Goal: Task Accomplishment & Management: Use online tool/utility

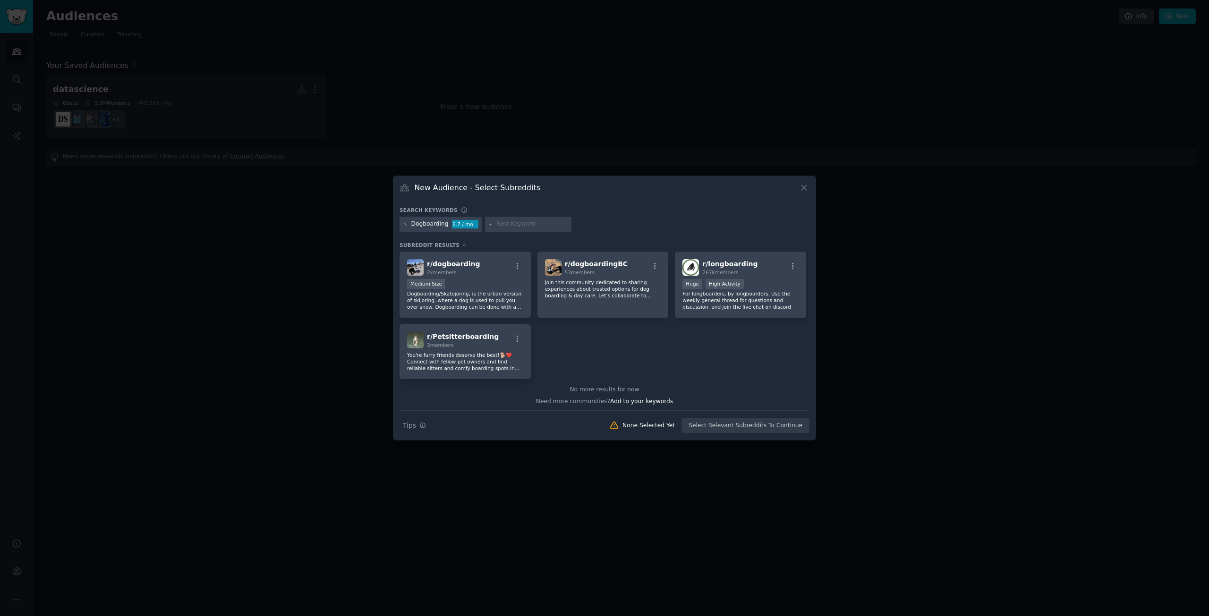
click at [617, 89] on div at bounding box center [604, 308] width 1209 height 616
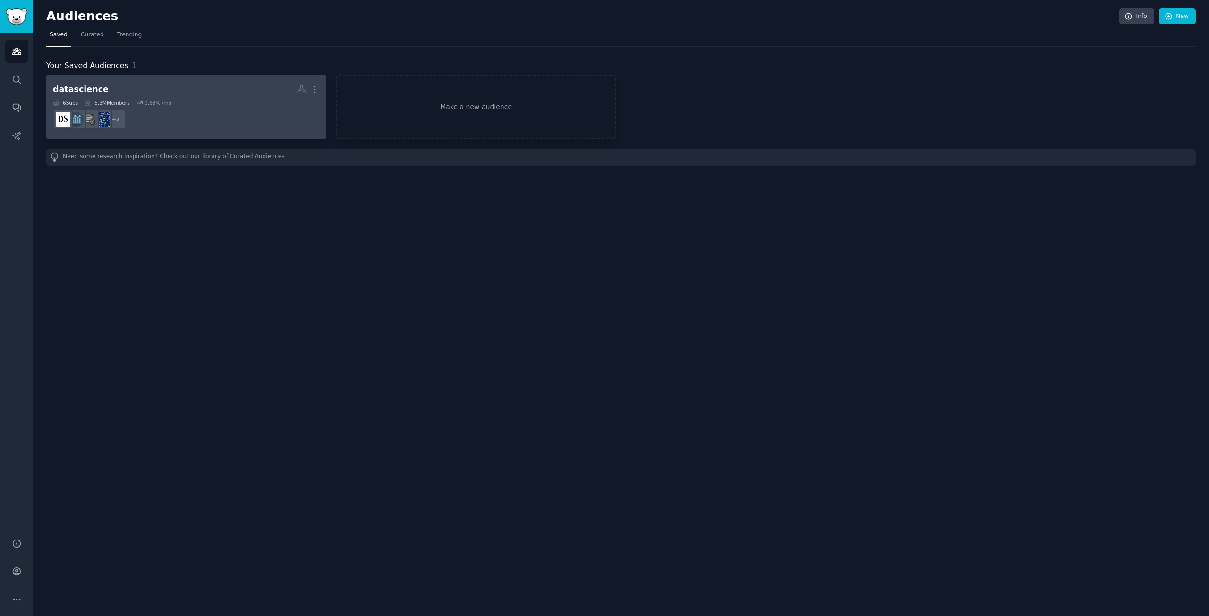
click at [187, 98] on div "datascience More 6 Sub s 5.3M Members 0.63 % /mo + 2" at bounding box center [186, 106] width 267 height 51
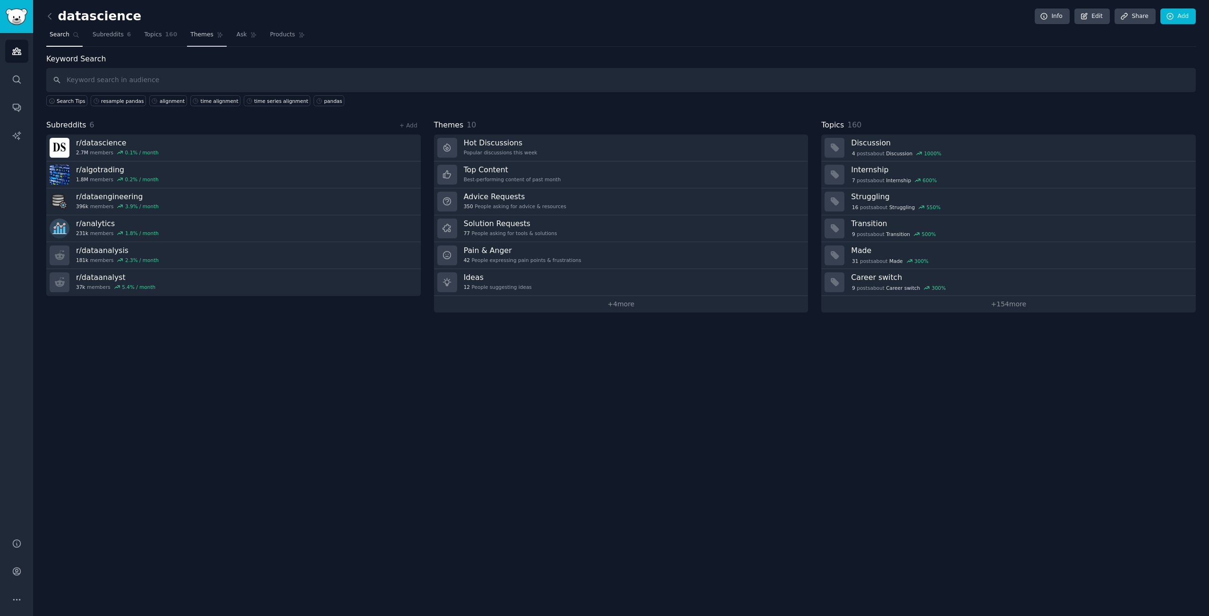
click at [193, 34] on span "Themes" at bounding box center [201, 35] width 23 height 8
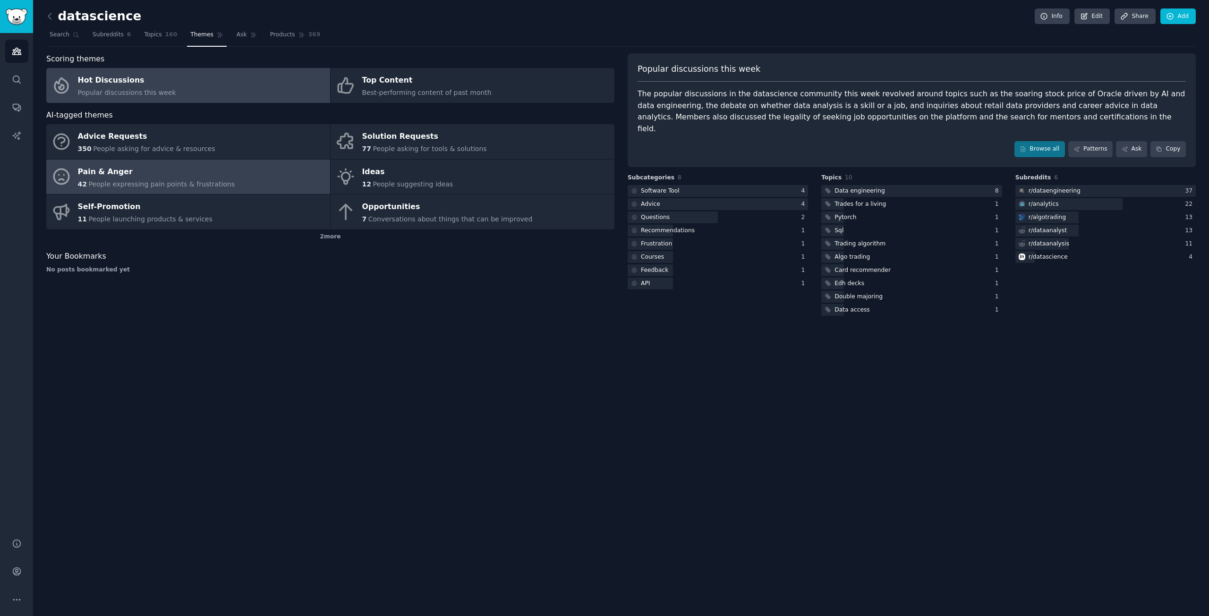
click at [289, 169] on link "Pain & Anger 42 People expressing pain points & frustrations" at bounding box center [188, 177] width 284 height 35
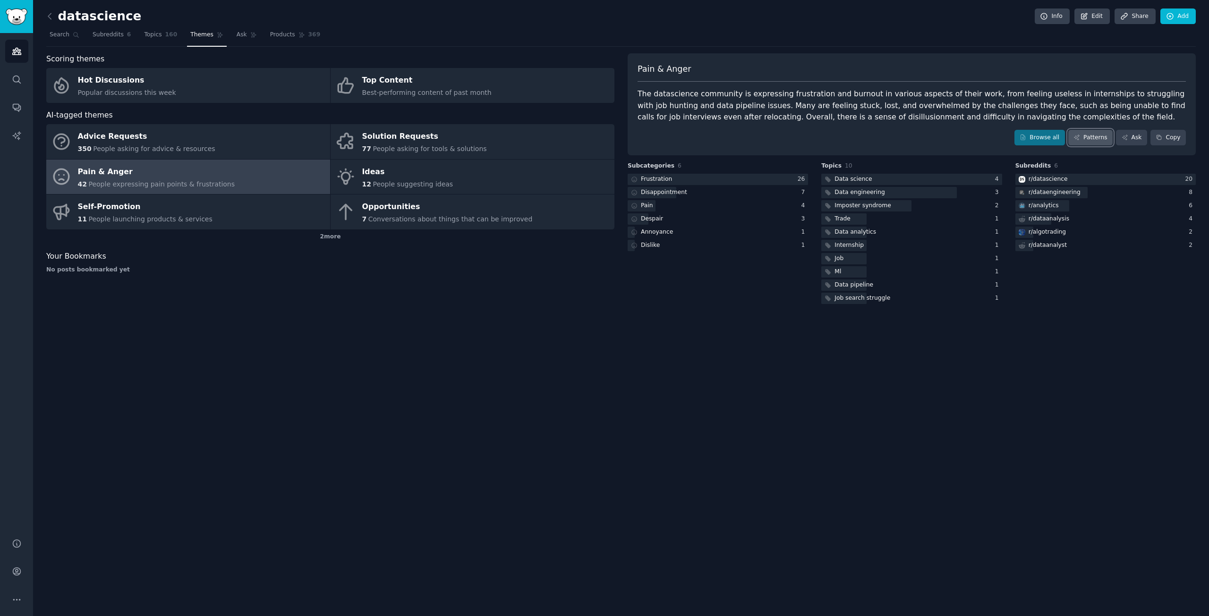
click at [1083, 141] on link "Patterns" at bounding box center [1090, 138] width 44 height 16
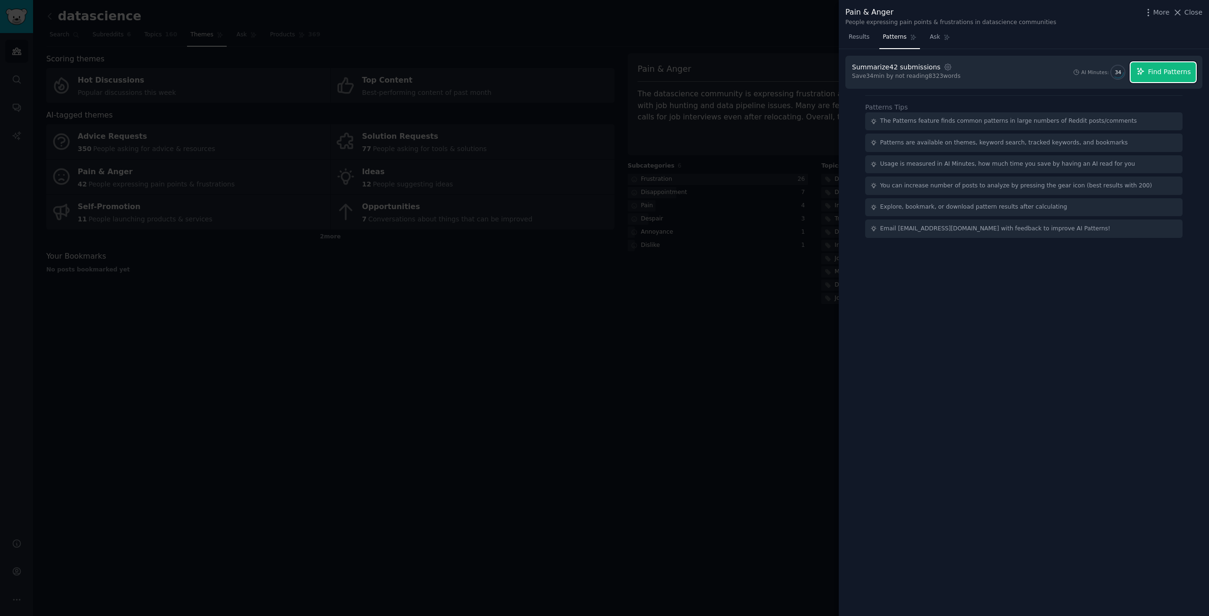
click at [1157, 71] on span "Find Patterns" at bounding box center [1169, 72] width 43 height 10
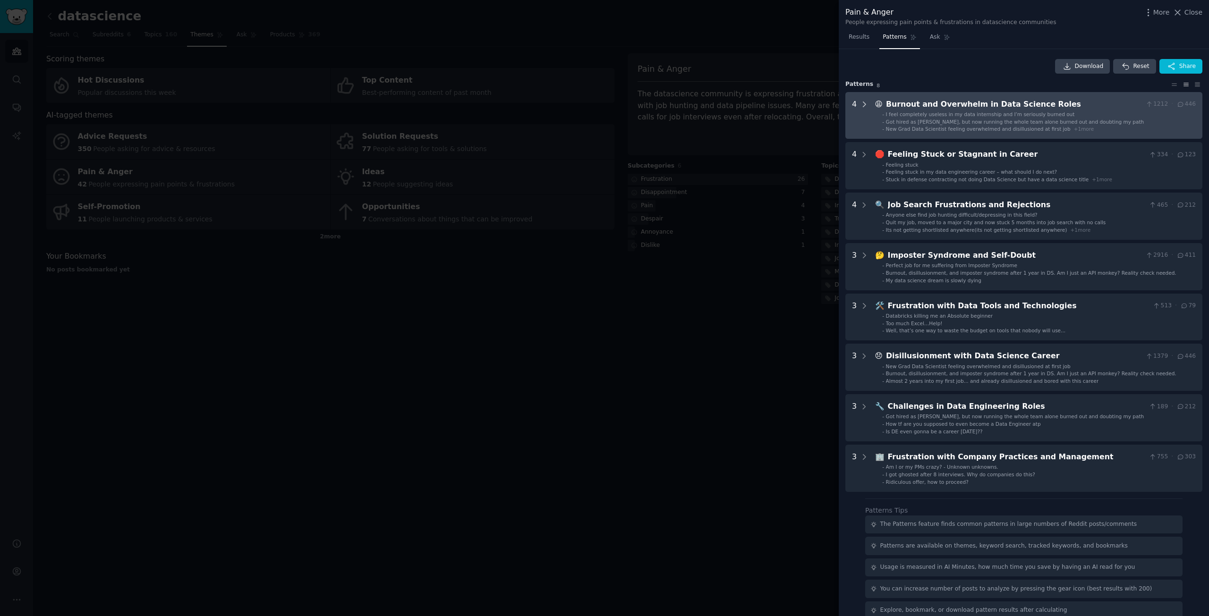
click at [861, 106] on icon at bounding box center [864, 104] width 8 height 8
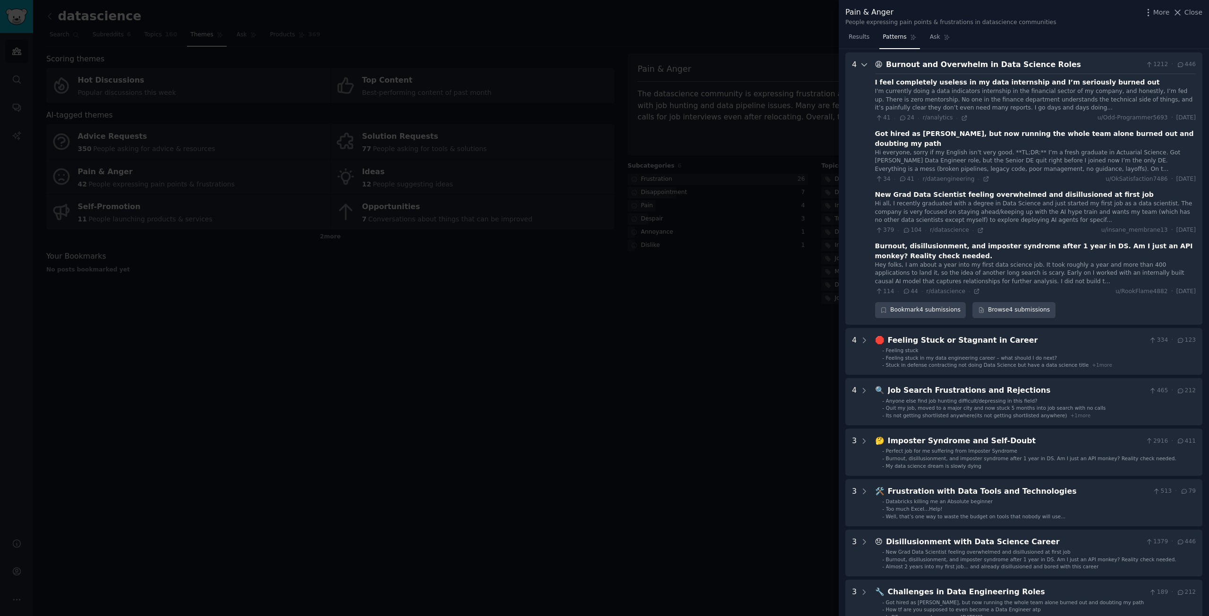
scroll to position [43, 0]
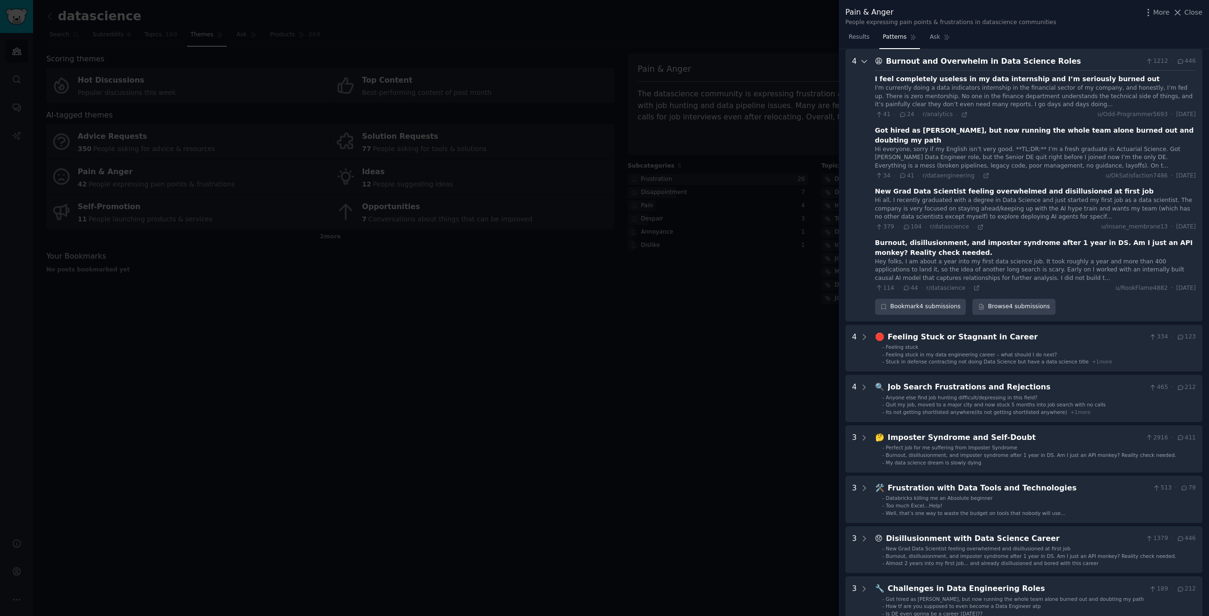
click at [866, 65] on icon at bounding box center [864, 61] width 8 height 8
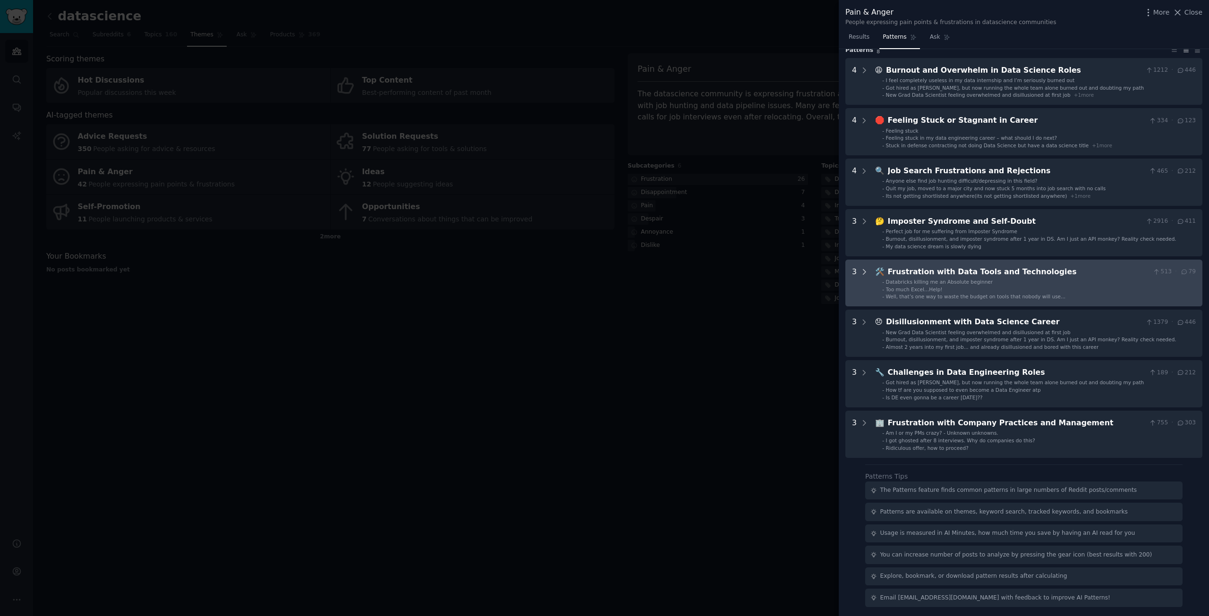
click at [865, 272] on icon at bounding box center [864, 272] width 8 height 8
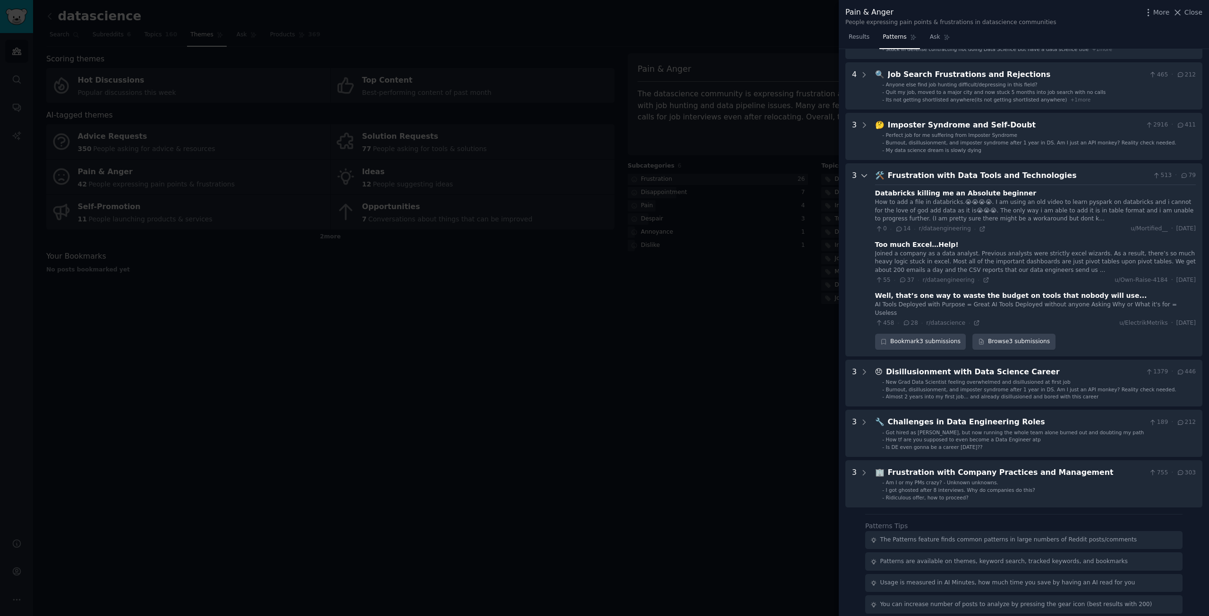
scroll to position [171, 0]
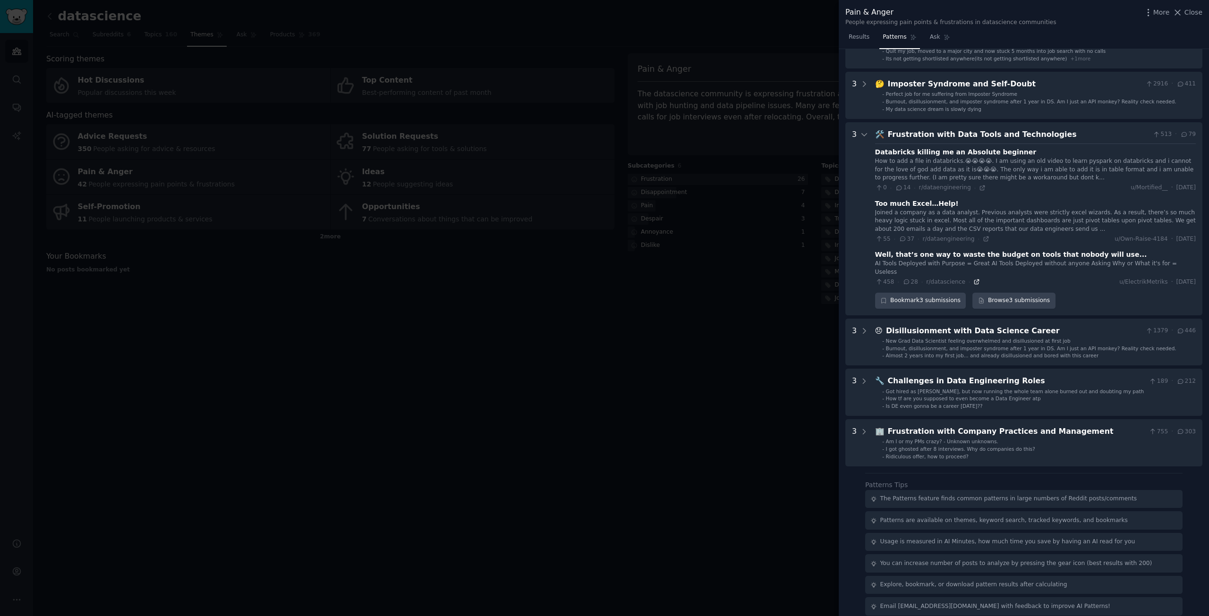
click at [973, 279] on icon at bounding box center [976, 282] width 7 height 7
click at [517, 378] on div at bounding box center [604, 308] width 1209 height 616
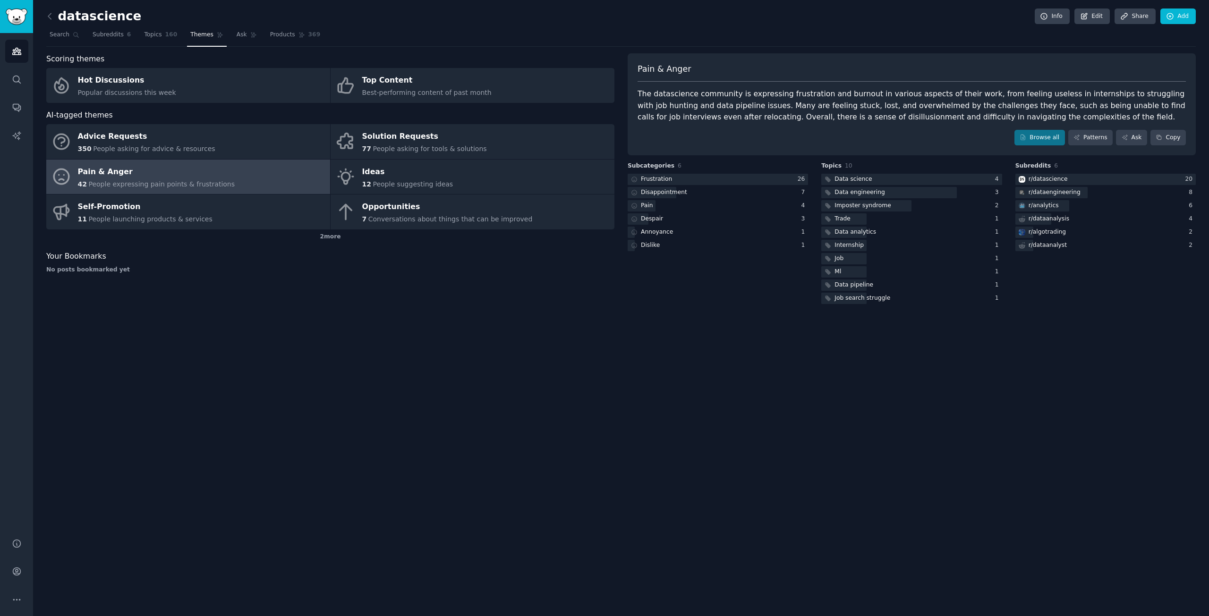
click at [45, 13] on div "datascience Info Edit Share Add Search Subreddits 6 Topics 160 Themes Ask Produ…" at bounding box center [621, 308] width 1176 height 616
click at [47, 15] on icon at bounding box center [50, 16] width 10 height 10
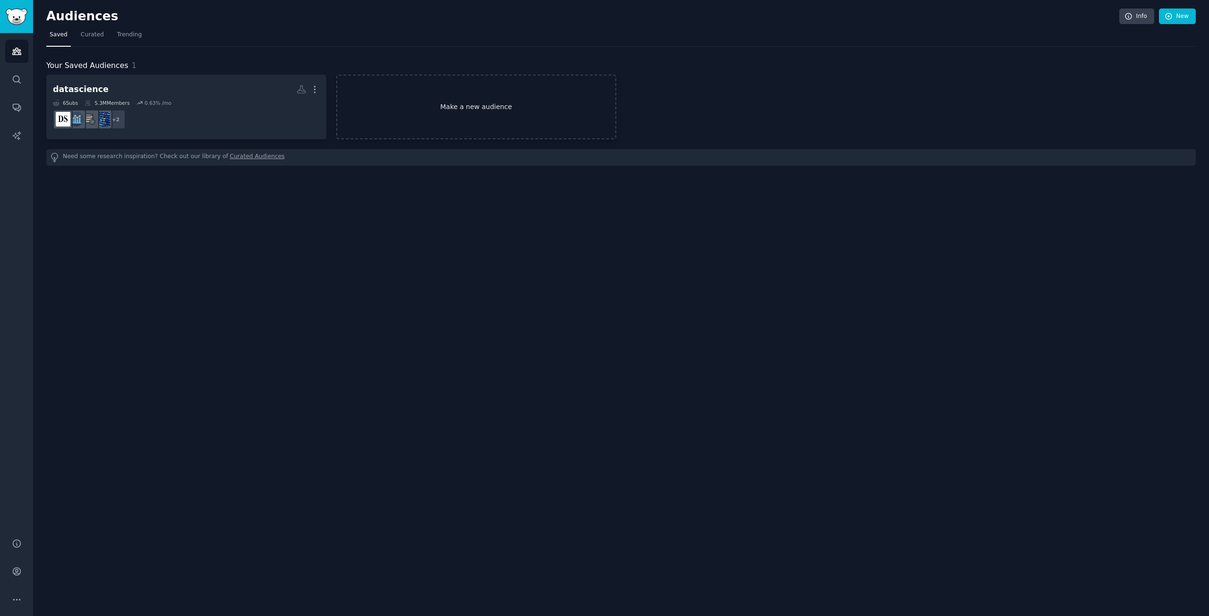
click at [410, 103] on link "Make a new audience" at bounding box center [476, 107] width 280 height 65
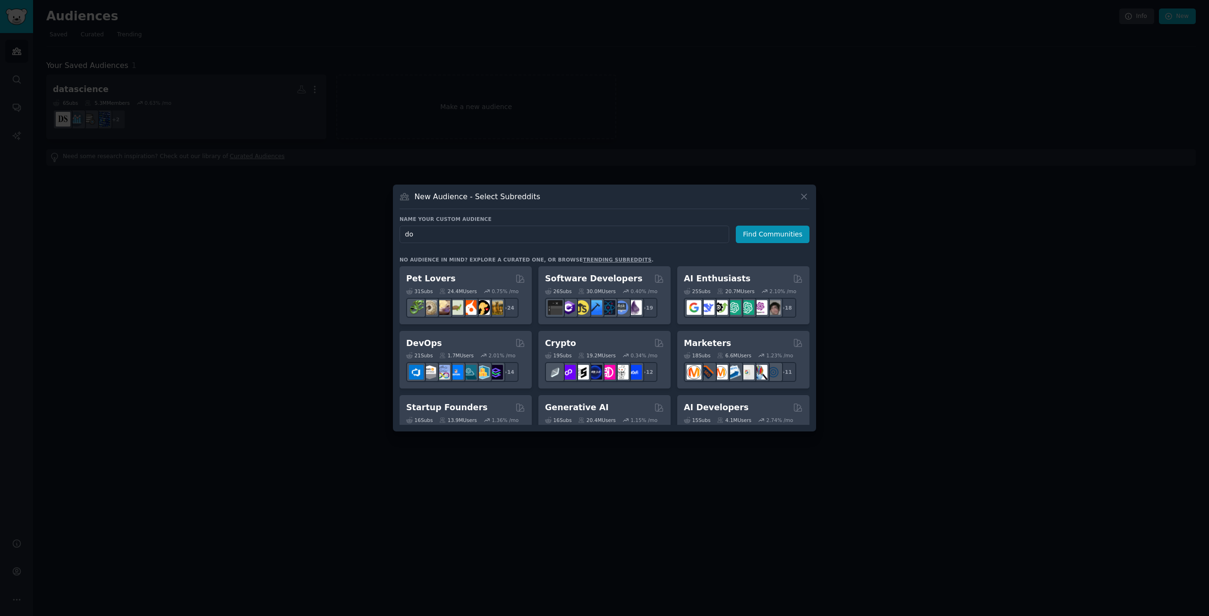
type input "d"
type input "grooming"
click button "Find Communities" at bounding box center [773, 234] width 74 height 17
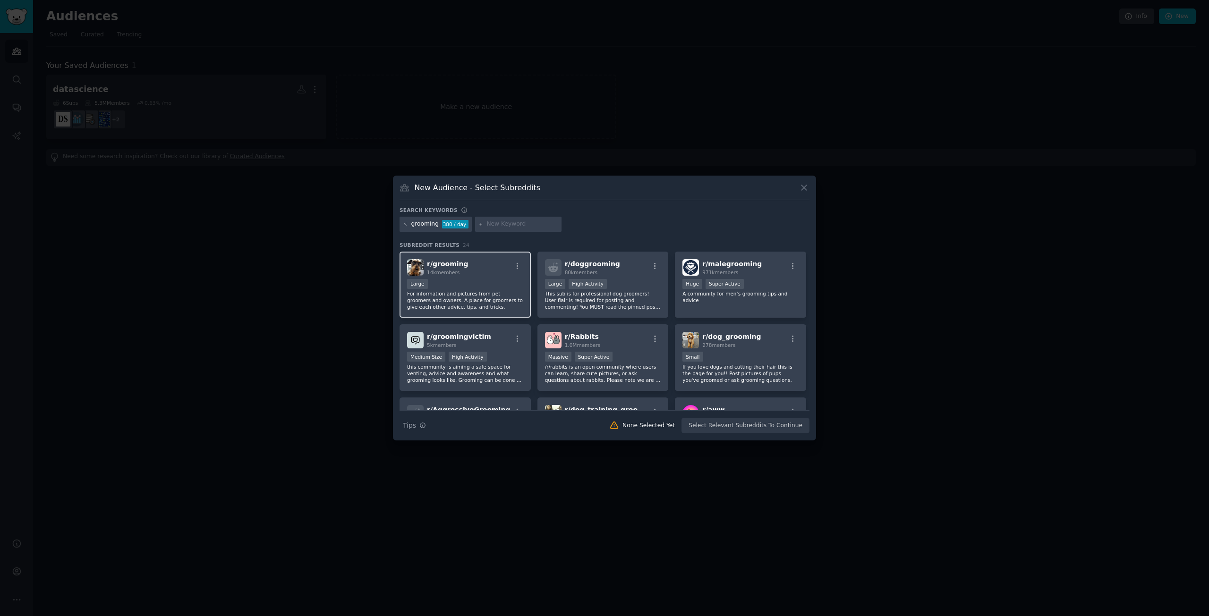
click at [451, 279] on div "Large" at bounding box center [465, 285] width 116 height 12
click at [608, 306] on p "This sub is for professional dog groomers! User flair is required for posting a…" at bounding box center [603, 300] width 116 height 20
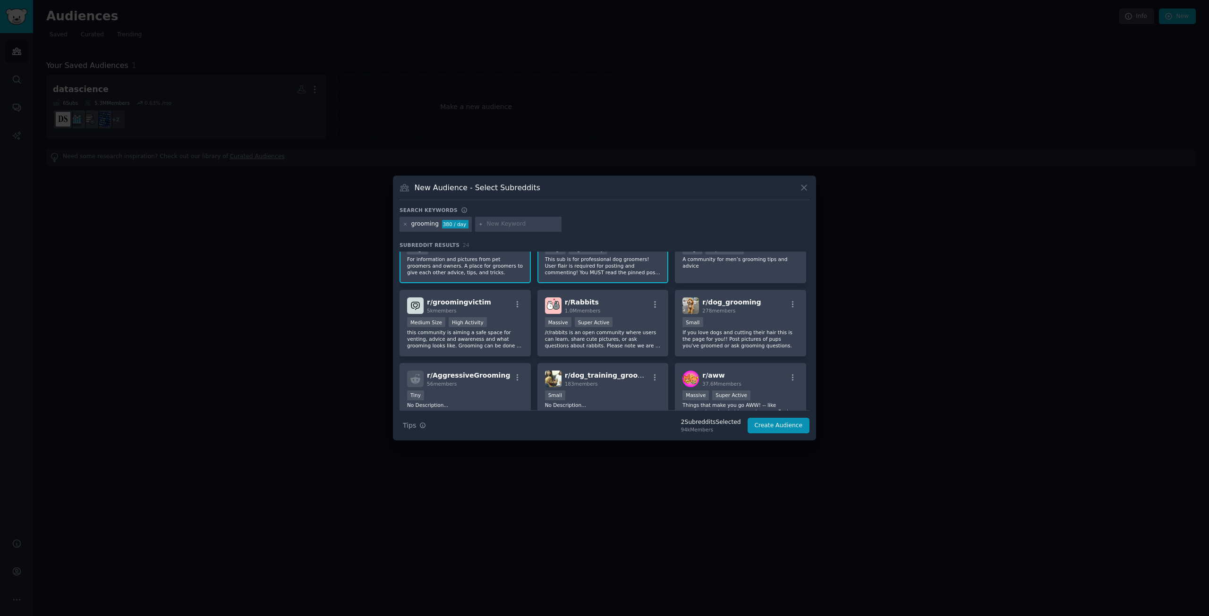
scroll to position [0, 0]
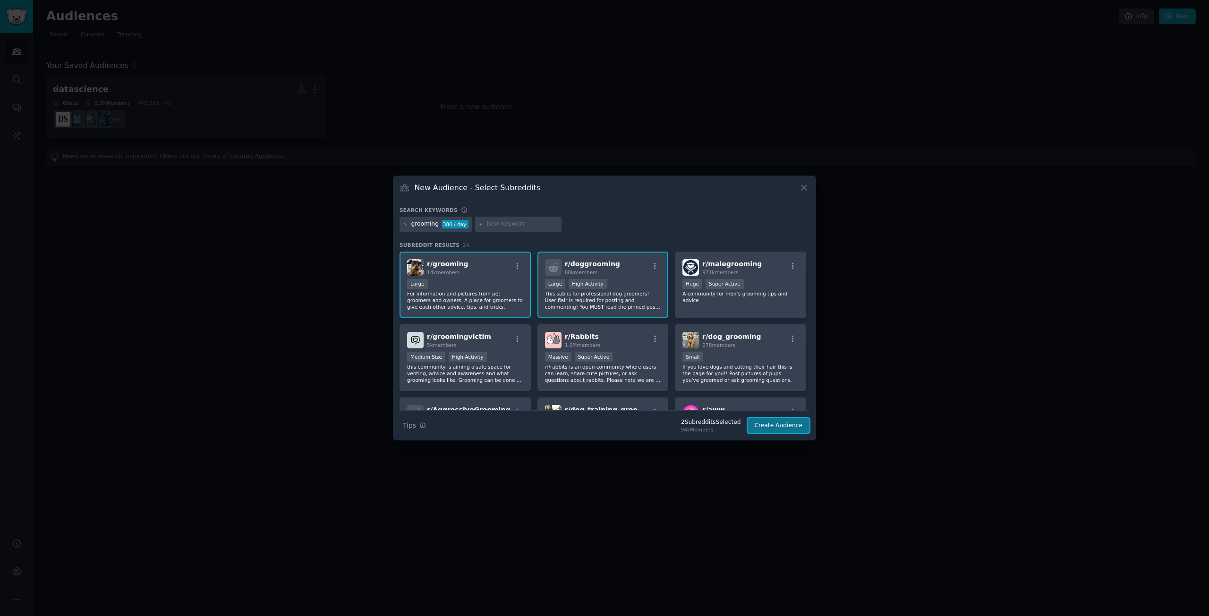
click at [790, 423] on button "Create Audience" at bounding box center [779, 426] width 62 height 16
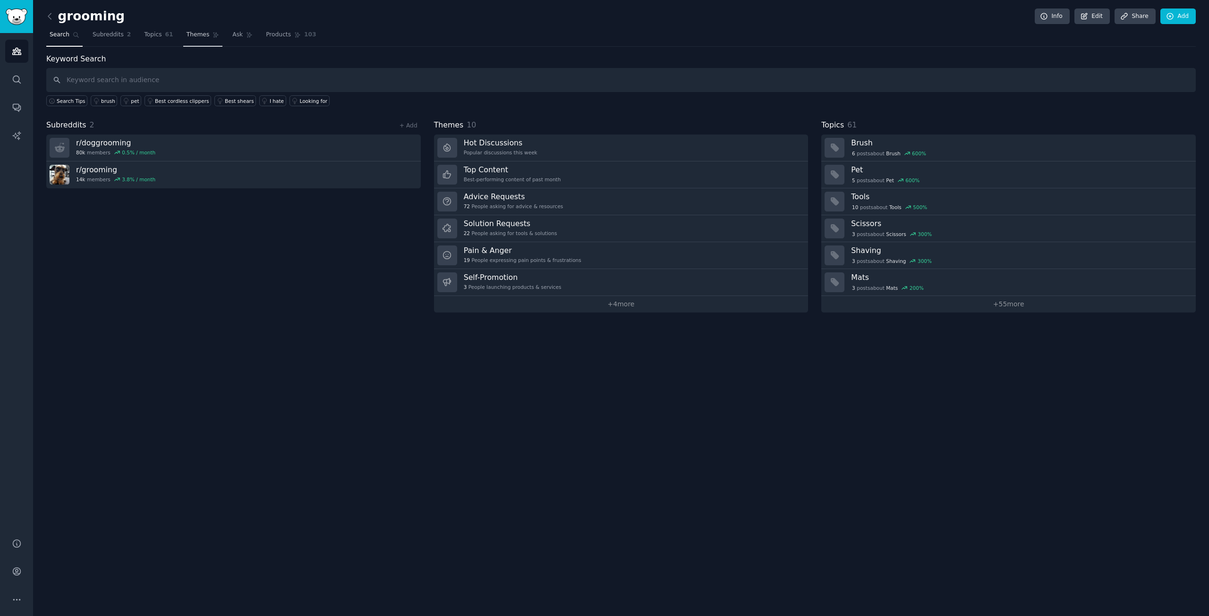
click at [187, 36] on span "Themes" at bounding box center [198, 35] width 23 height 8
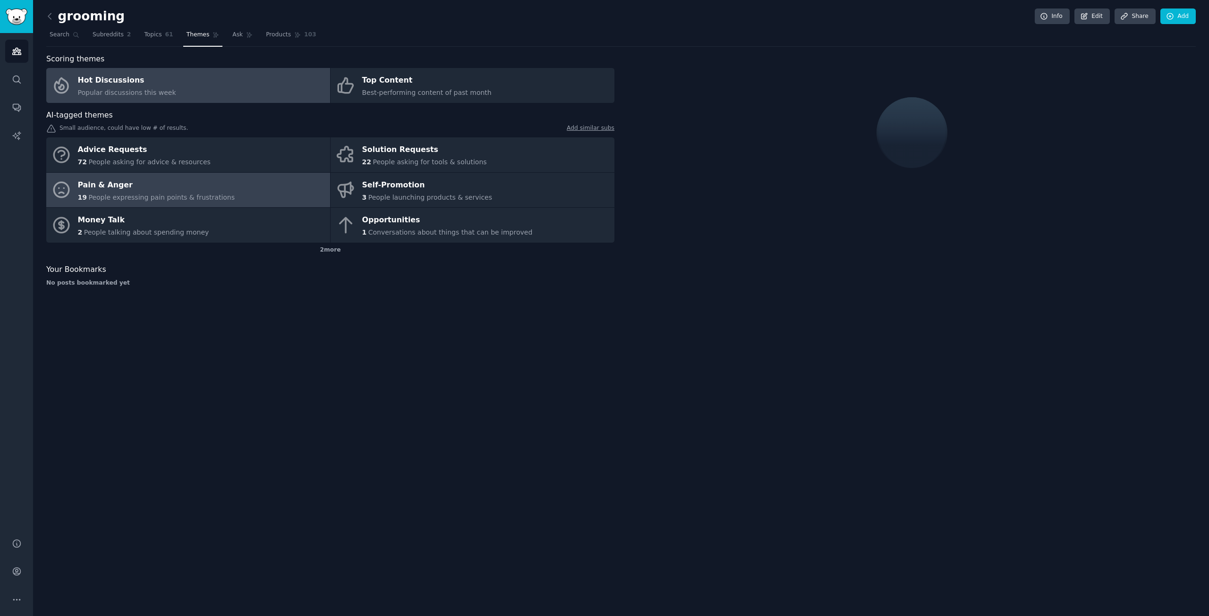
click at [147, 174] on link "Pain & Anger 19 People expressing pain points & frustrations" at bounding box center [188, 190] width 284 height 35
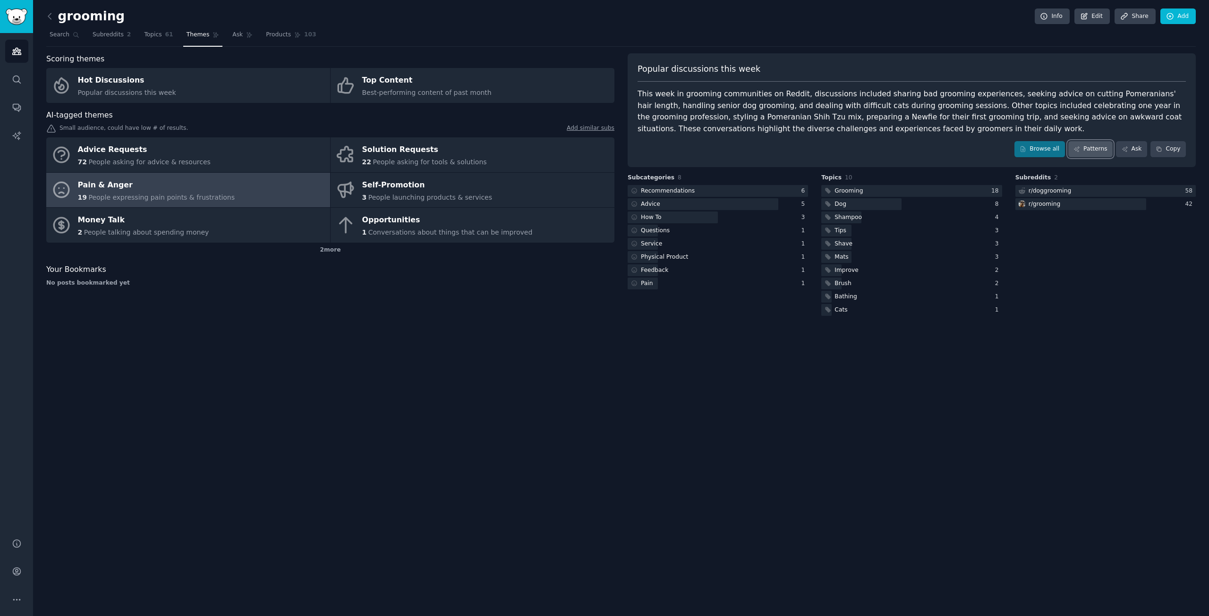
click at [1080, 151] on icon at bounding box center [1076, 149] width 7 height 7
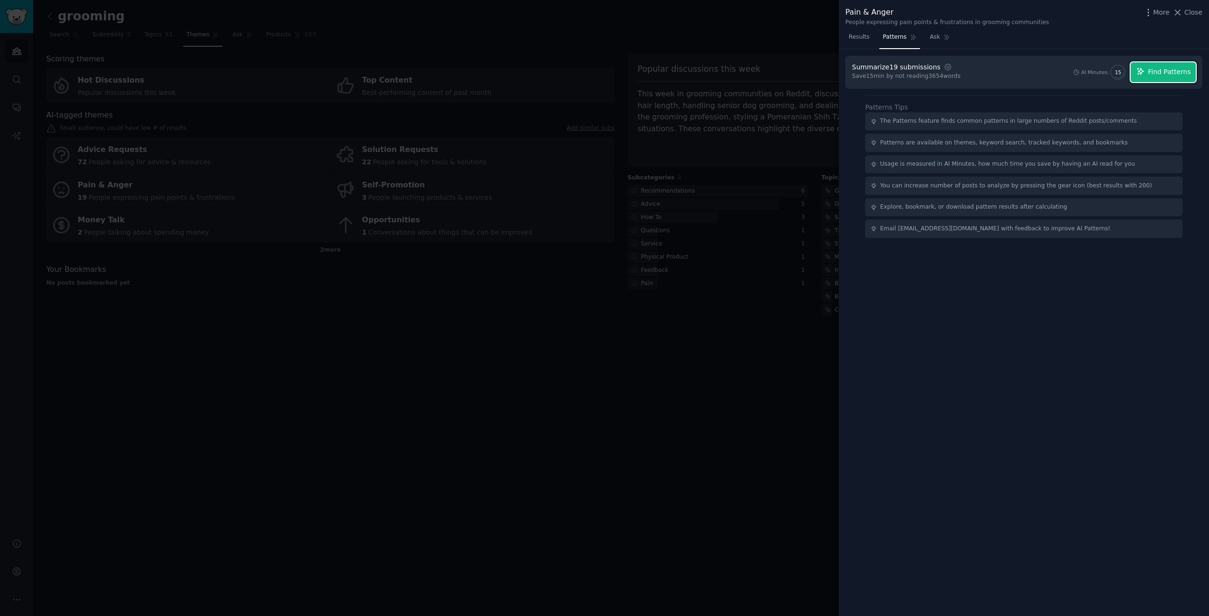
click at [1153, 73] on span "Find Patterns" at bounding box center [1169, 72] width 43 height 10
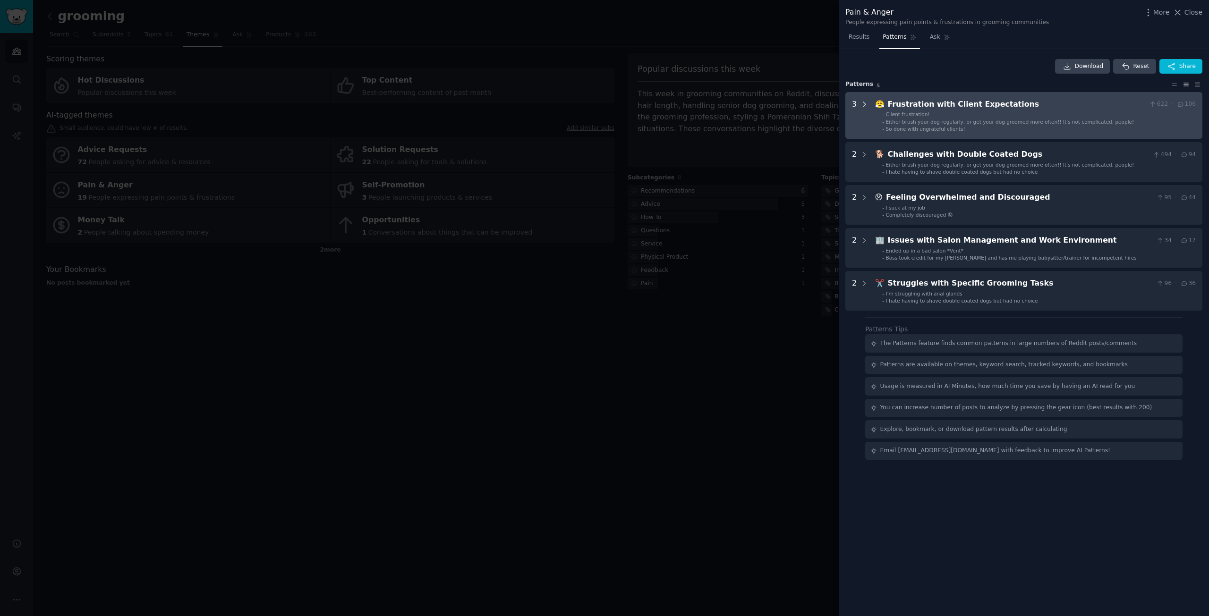
click at [862, 104] on icon at bounding box center [864, 104] width 8 height 8
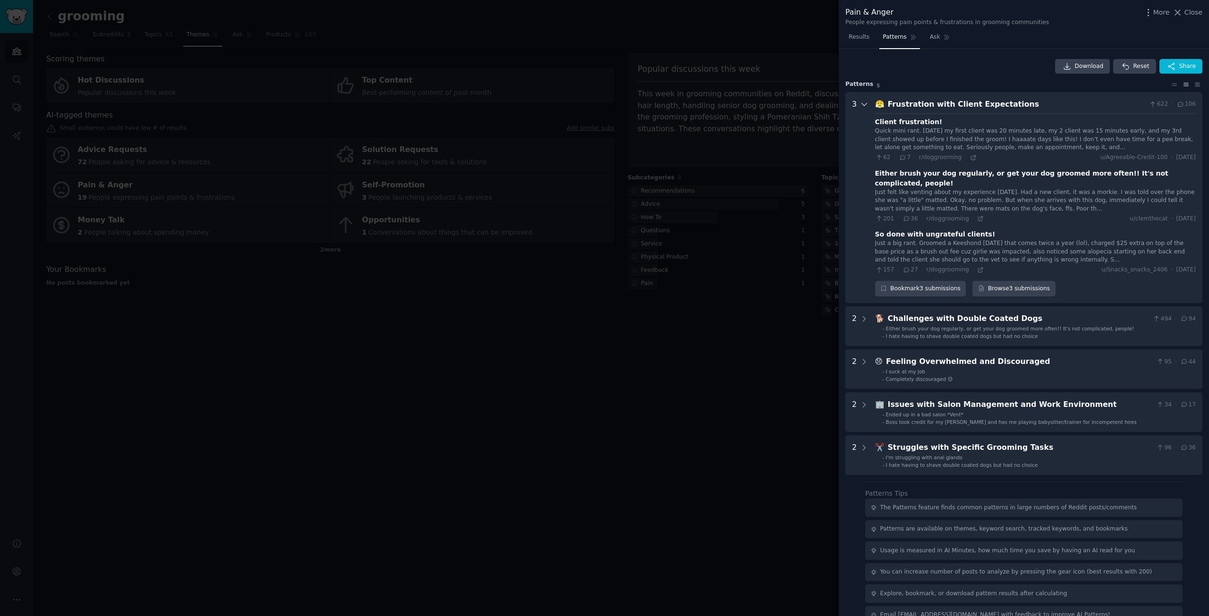
scroll to position [7, 0]
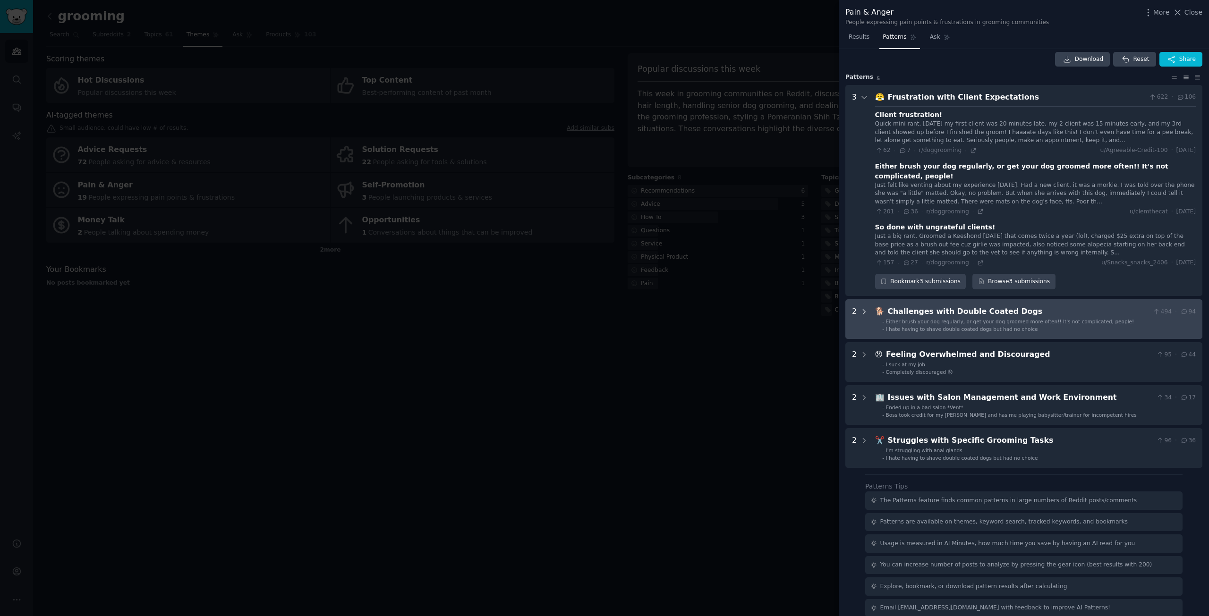
click at [865, 308] on icon at bounding box center [864, 312] width 8 height 8
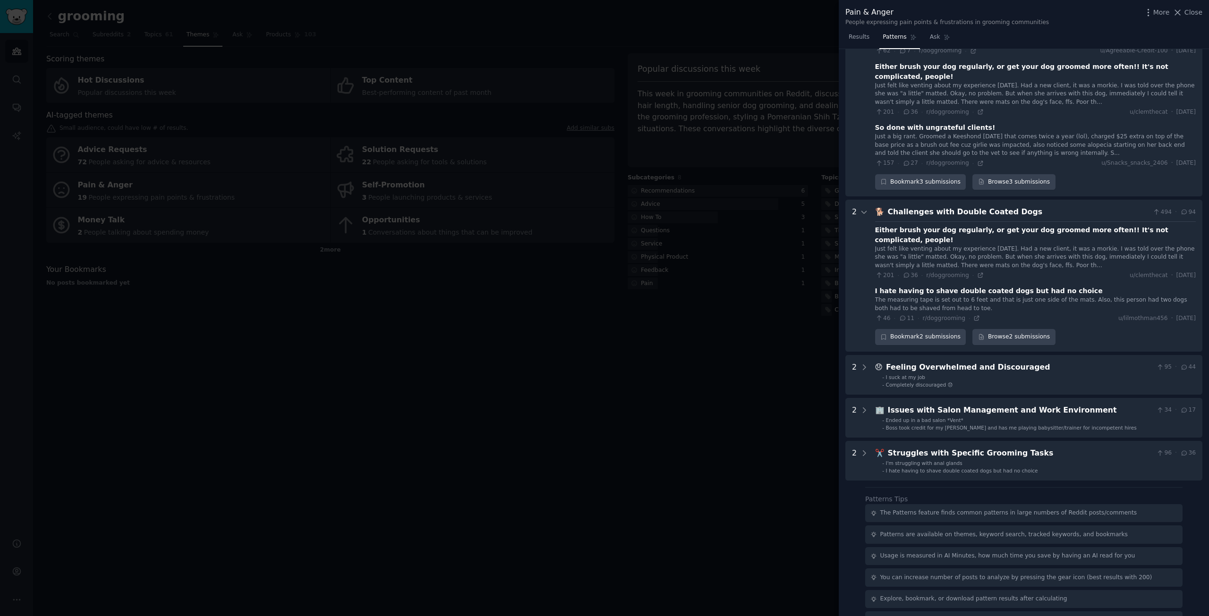
scroll to position [109, 0]
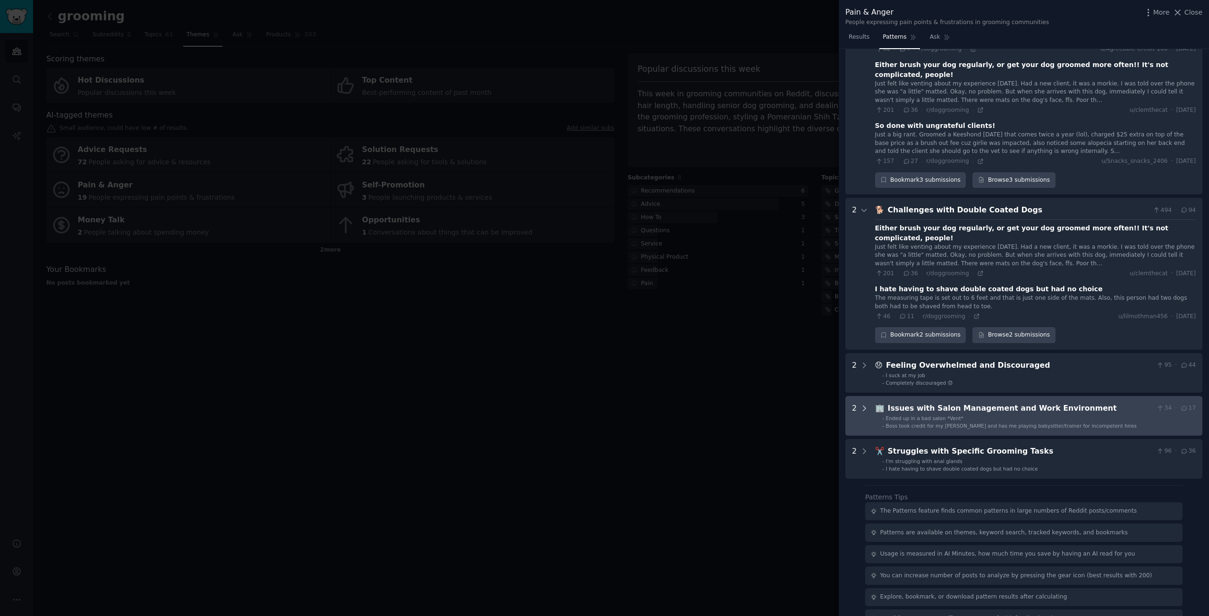
click at [863, 406] on icon at bounding box center [864, 408] width 2 height 5
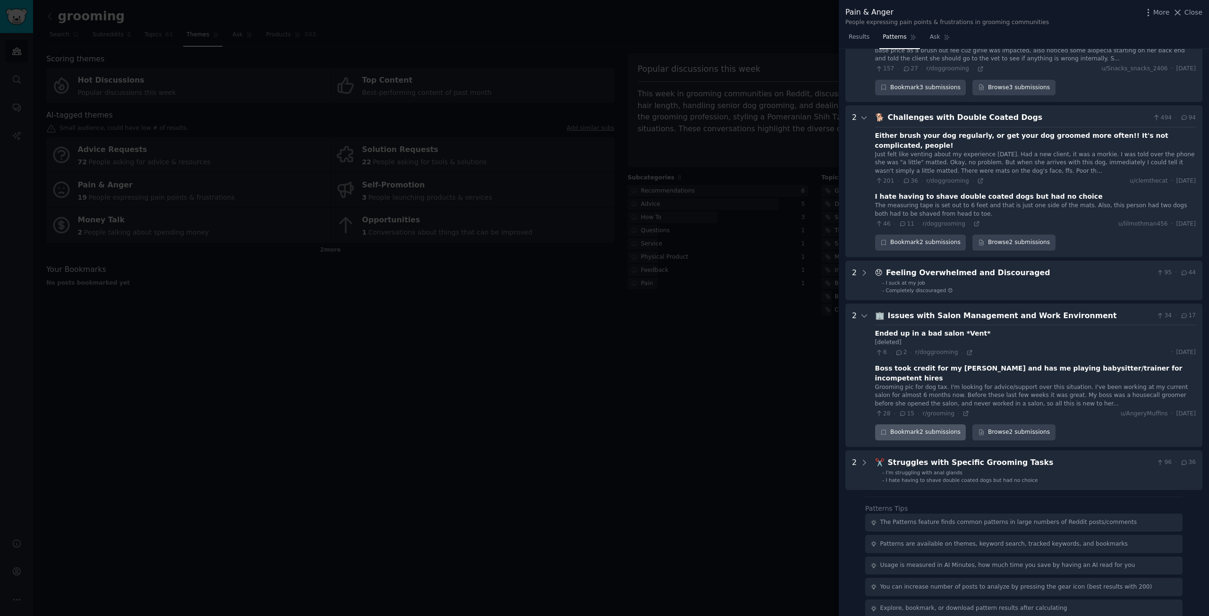
scroll to position [202, 0]
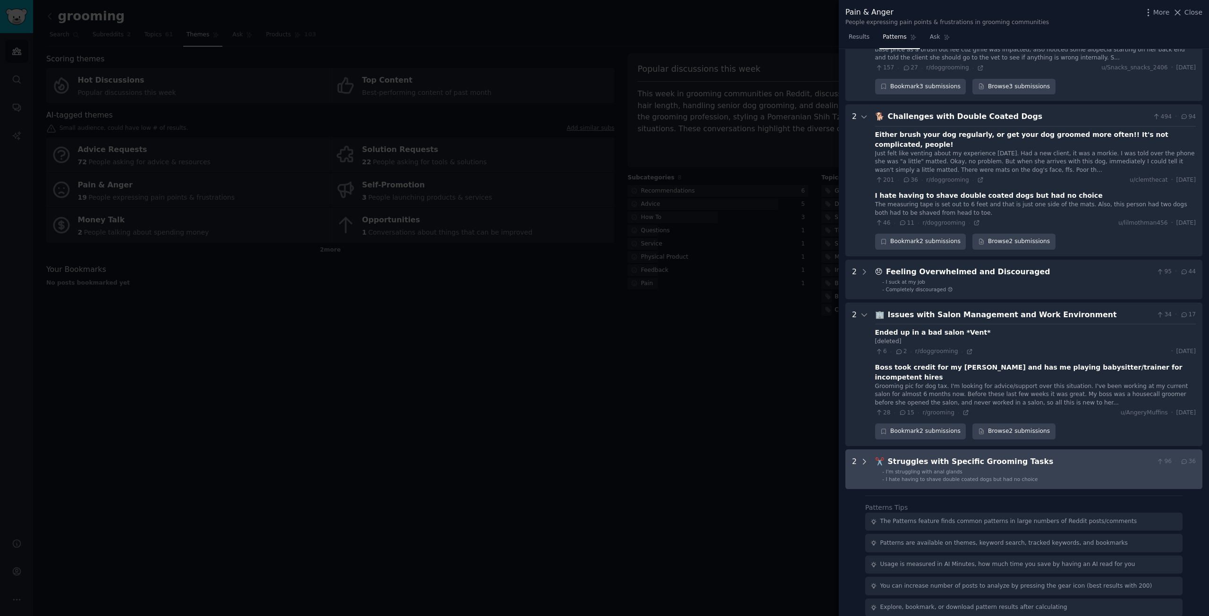
click at [866, 458] on icon at bounding box center [864, 462] width 8 height 8
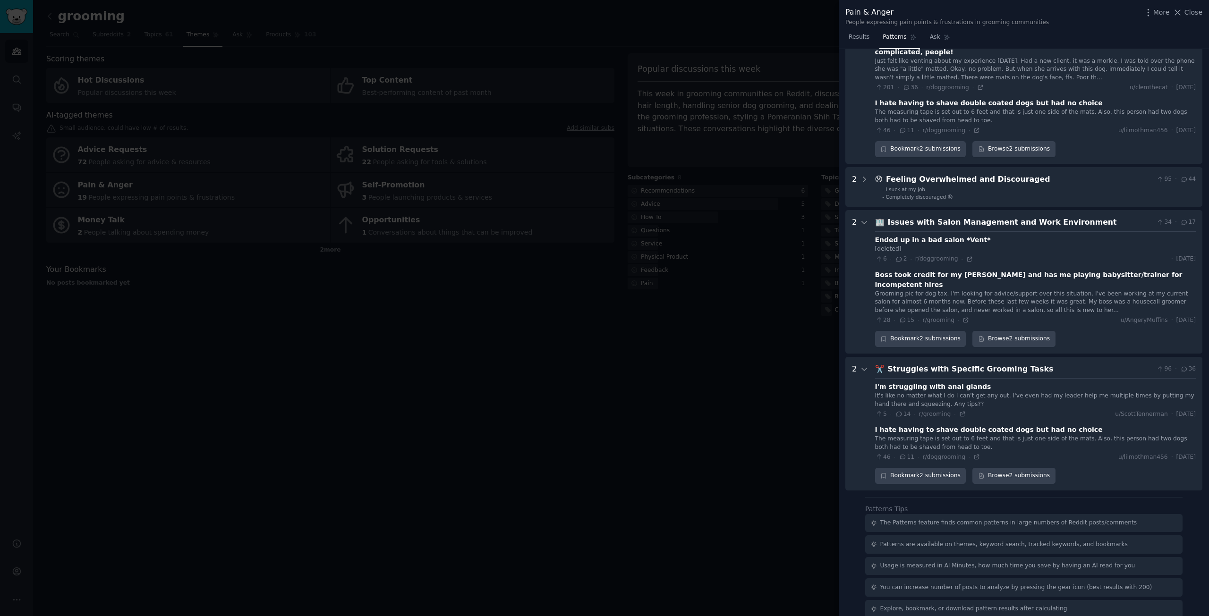
scroll to position [296, 0]
click at [566, 380] on div at bounding box center [604, 308] width 1209 height 616
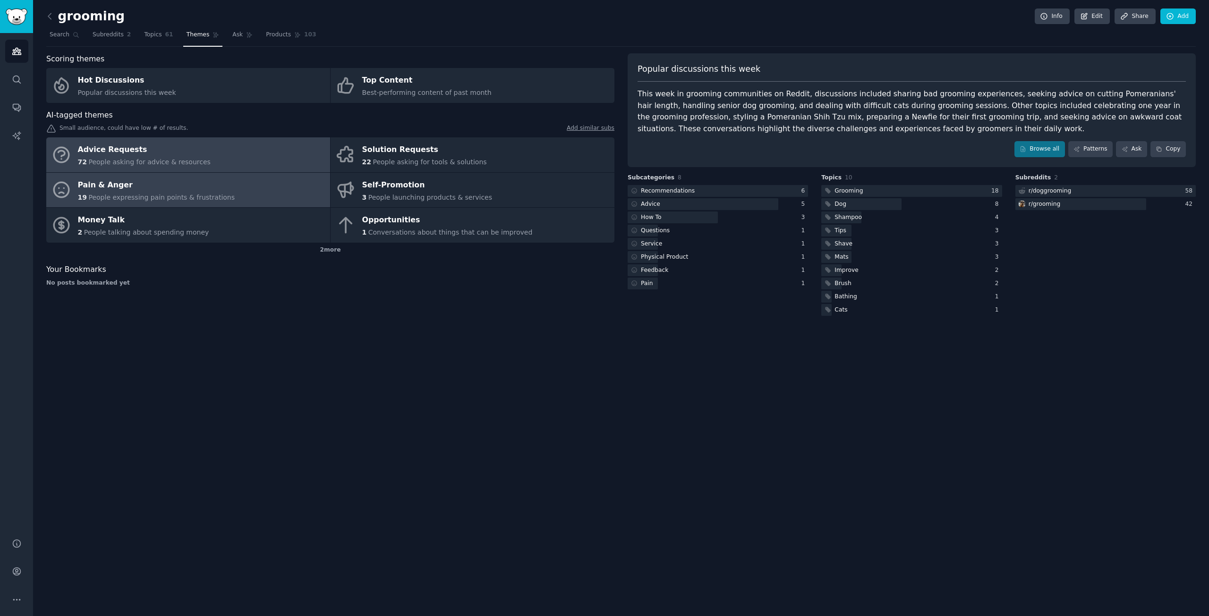
click at [238, 154] on link "Advice Requests 72 People asking for advice & resources" at bounding box center [188, 154] width 284 height 35
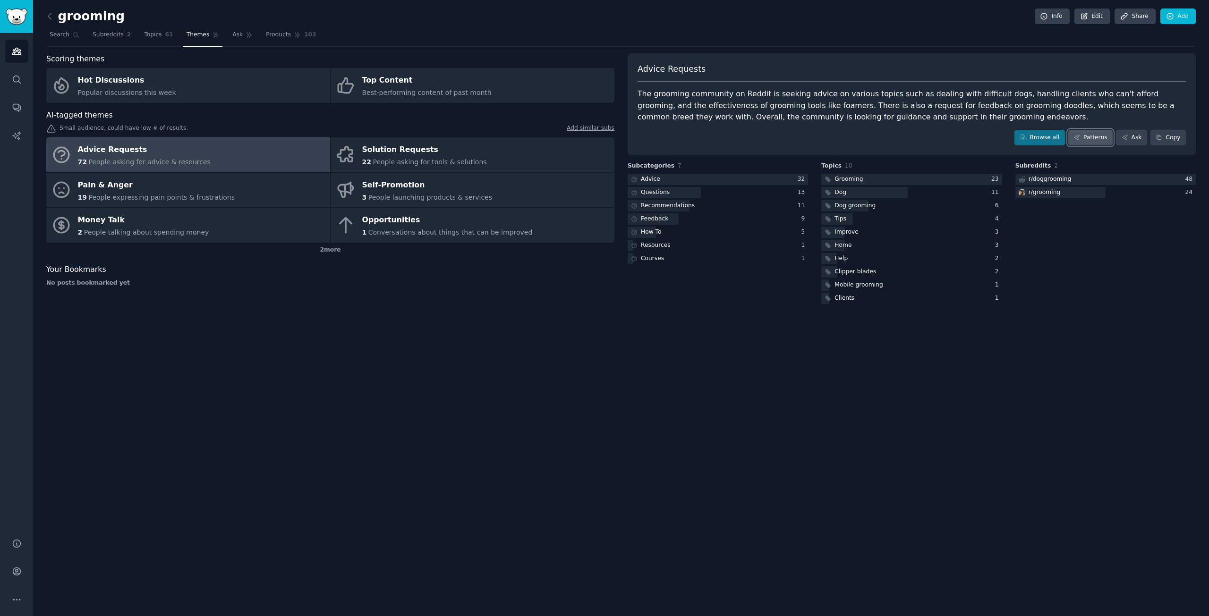
click at [1092, 135] on link "Patterns" at bounding box center [1090, 138] width 44 height 16
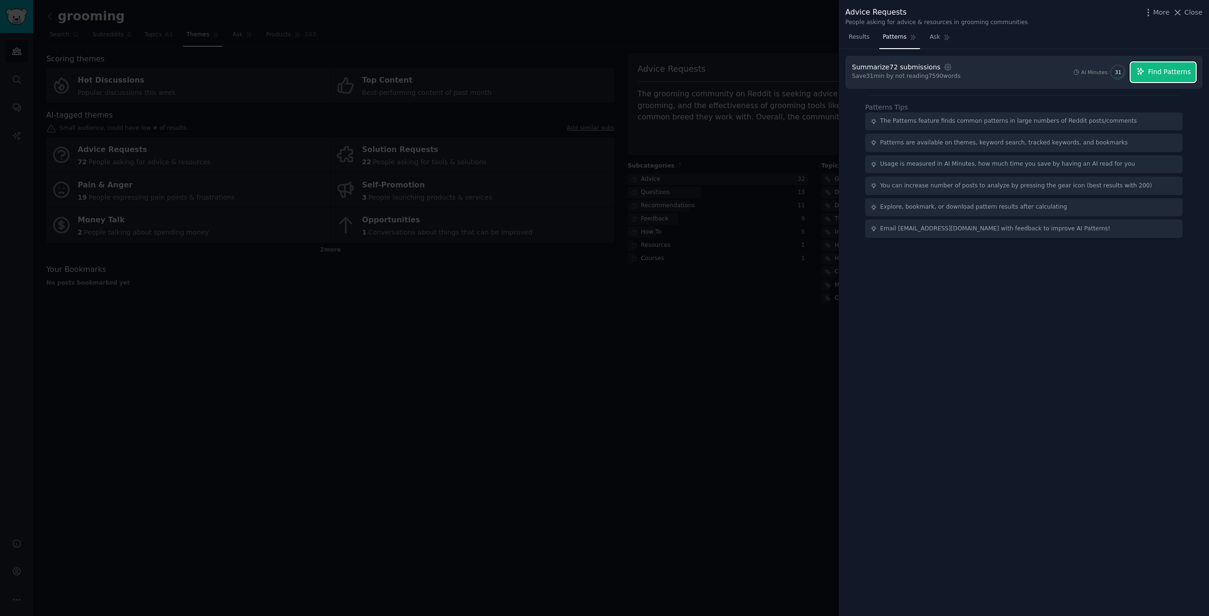
click at [1164, 75] on span "Find Patterns" at bounding box center [1169, 72] width 43 height 10
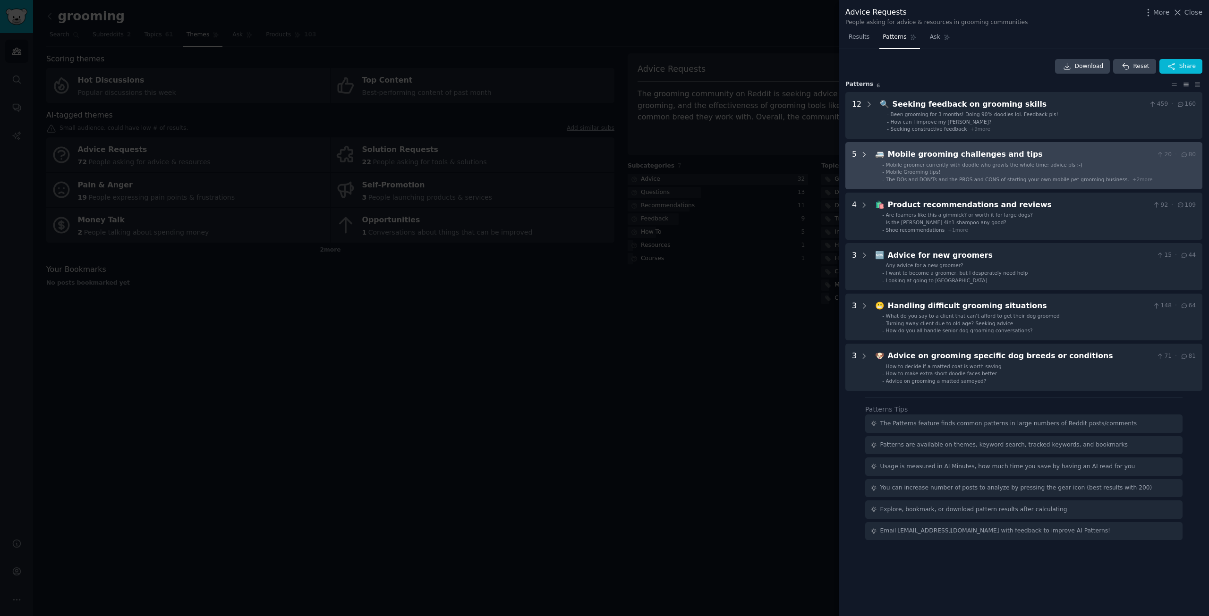
click at [864, 153] on icon at bounding box center [864, 155] width 8 height 8
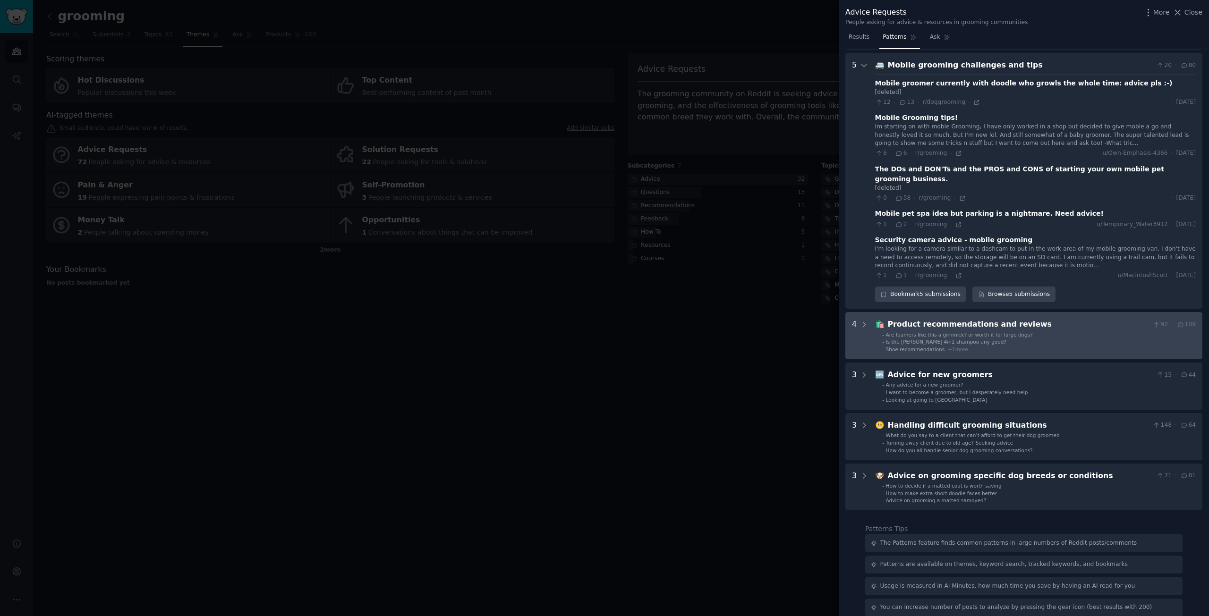
scroll to position [132, 0]
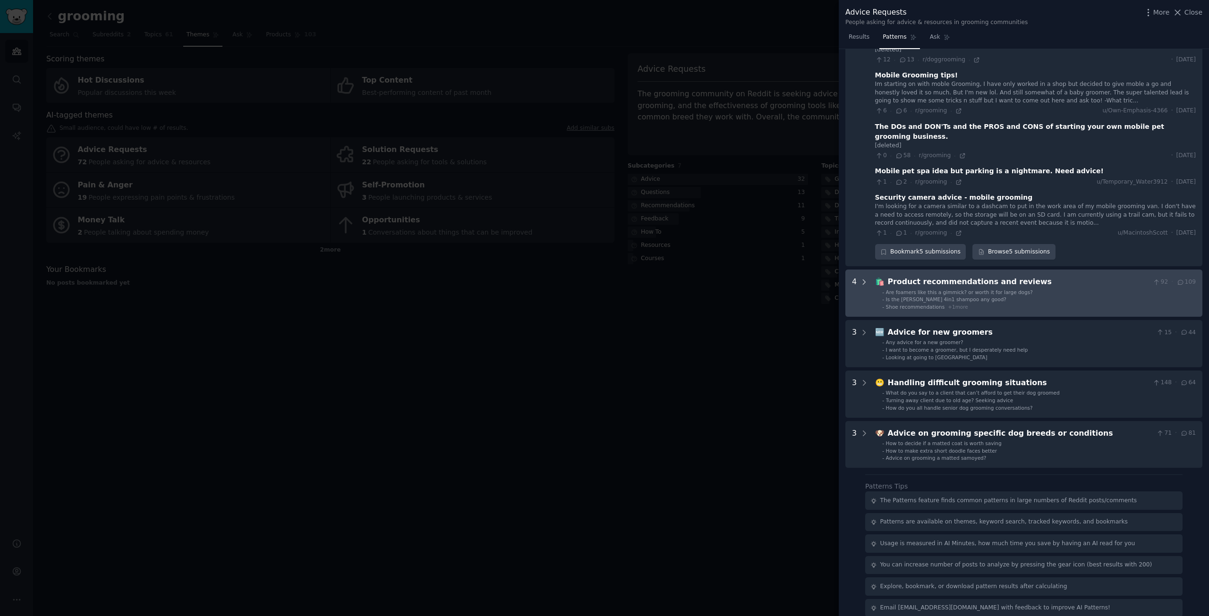
click at [866, 278] on icon at bounding box center [864, 282] width 8 height 8
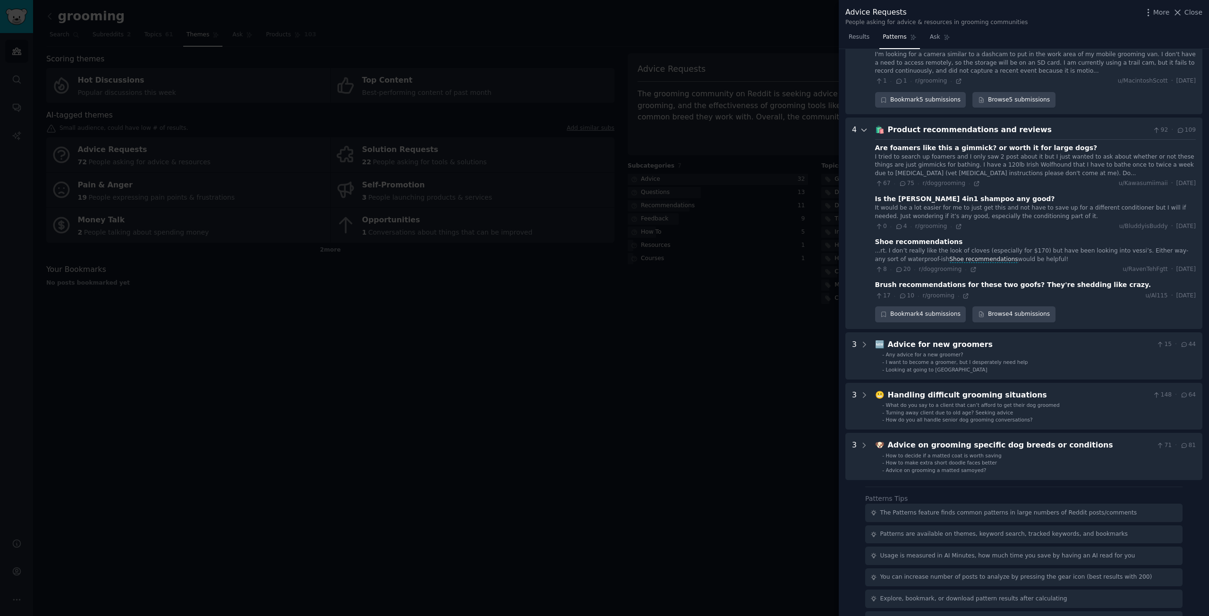
scroll to position [296, 0]
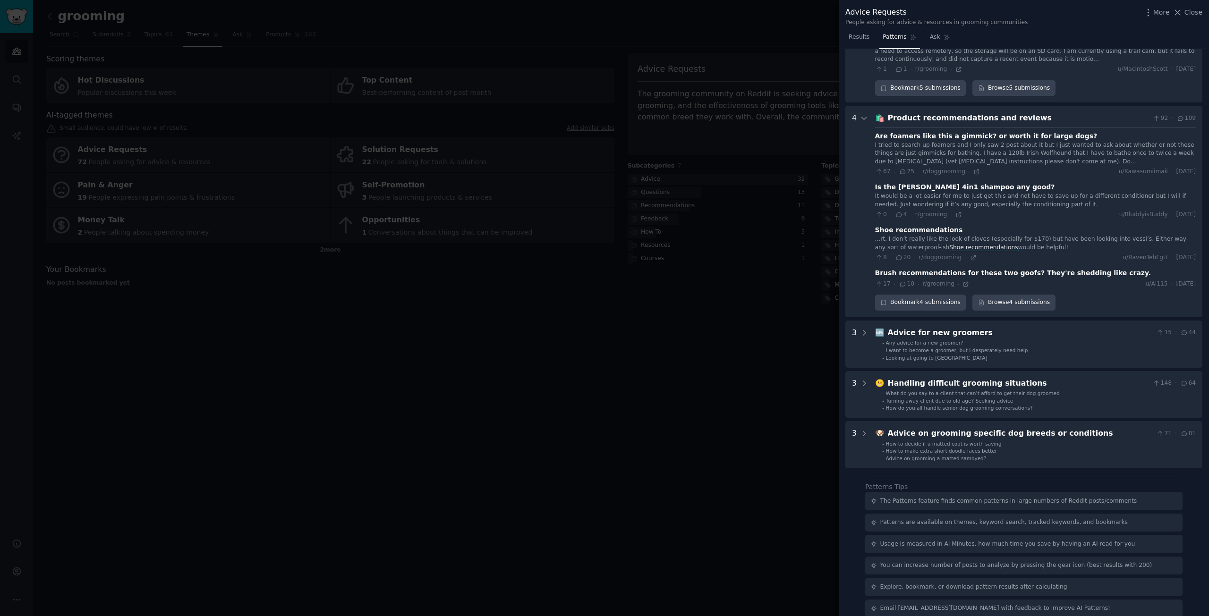
click at [650, 356] on div at bounding box center [604, 308] width 1209 height 616
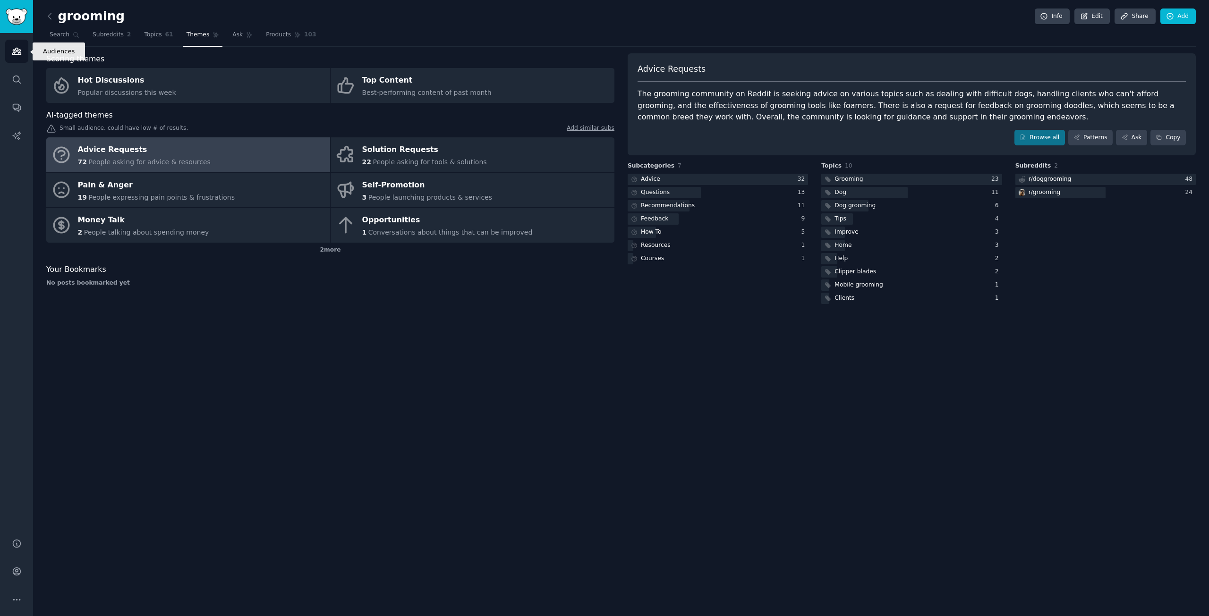
click at [18, 51] on icon "Sidebar" at bounding box center [17, 51] width 10 height 10
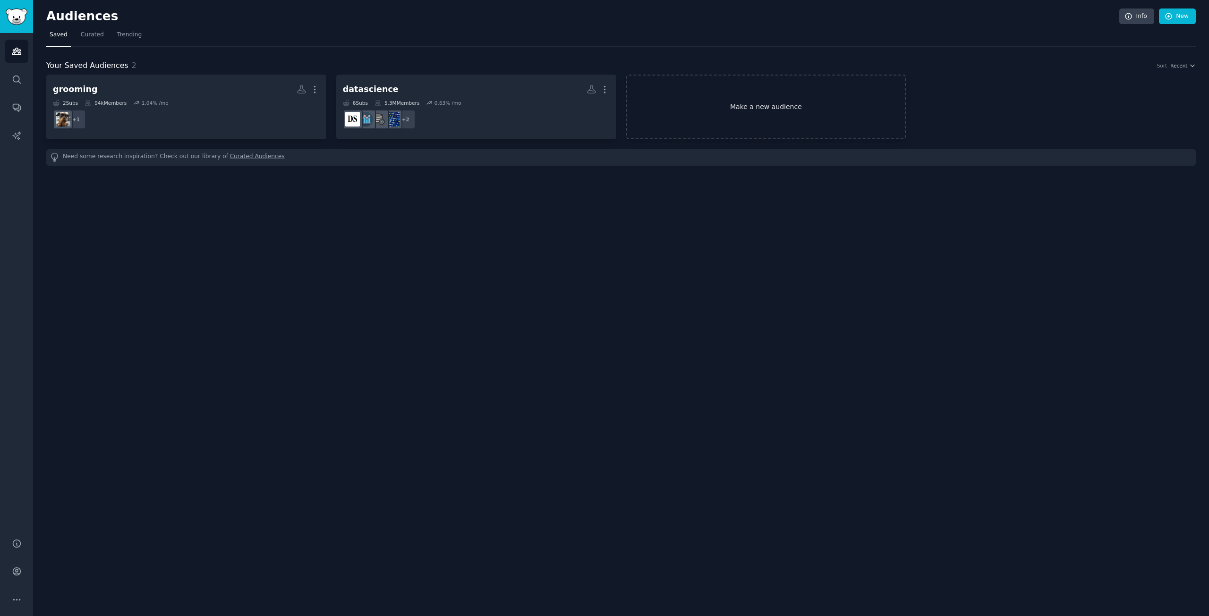
click at [712, 116] on link "Make a new audience" at bounding box center [766, 107] width 280 height 65
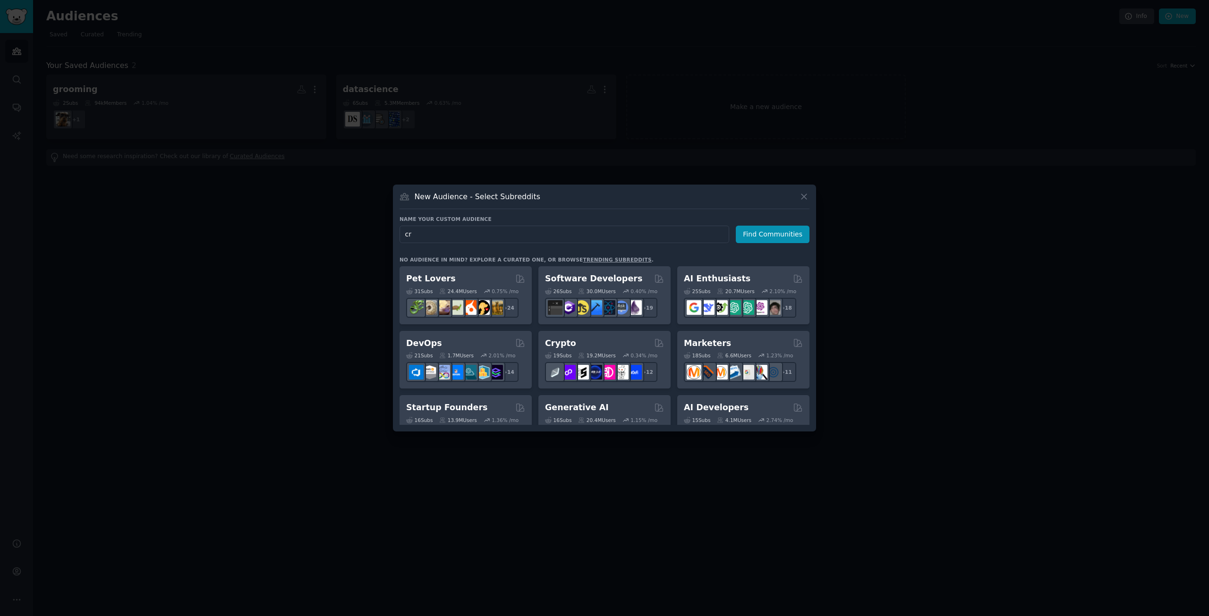
type input "crm"
click button "Find Communities" at bounding box center [773, 234] width 74 height 17
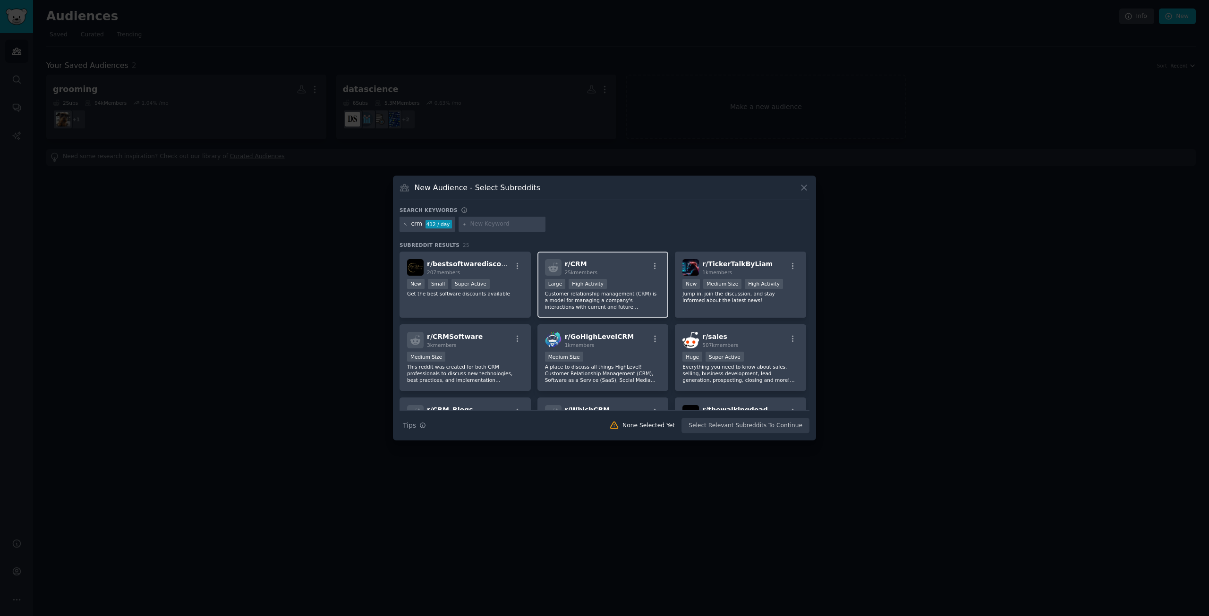
click at [626, 277] on div "r/ CRM 25k members >= 80th percentile for submissions / day Large High Activity…" at bounding box center [602, 285] width 131 height 67
click at [494, 352] on div "Medium Size" at bounding box center [465, 358] width 116 height 12
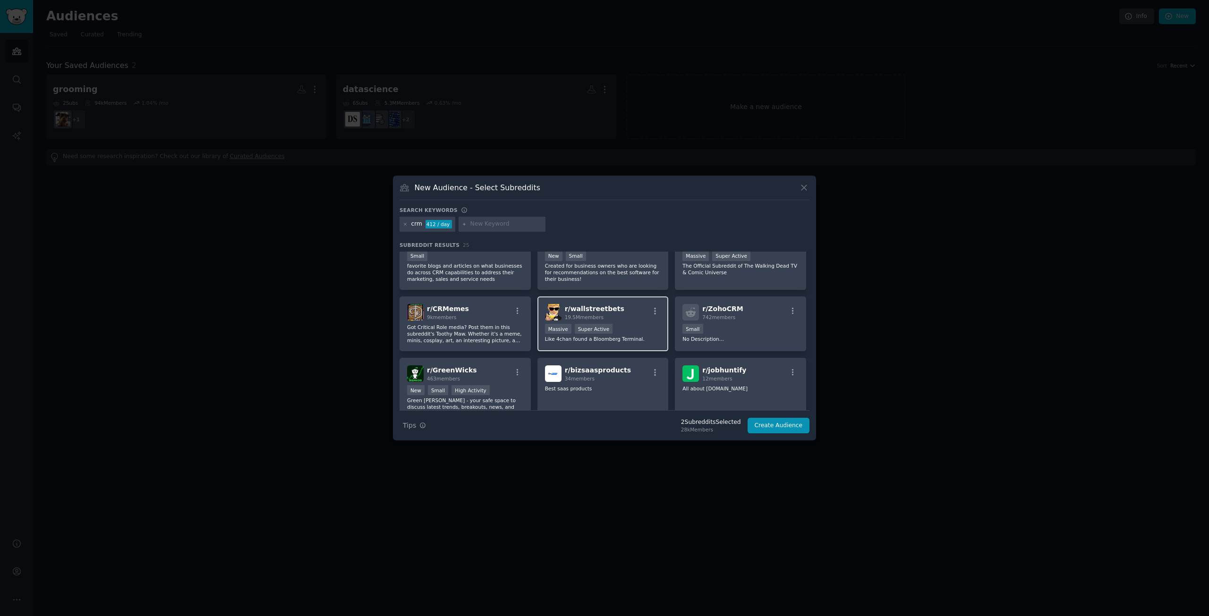
scroll to position [189, 0]
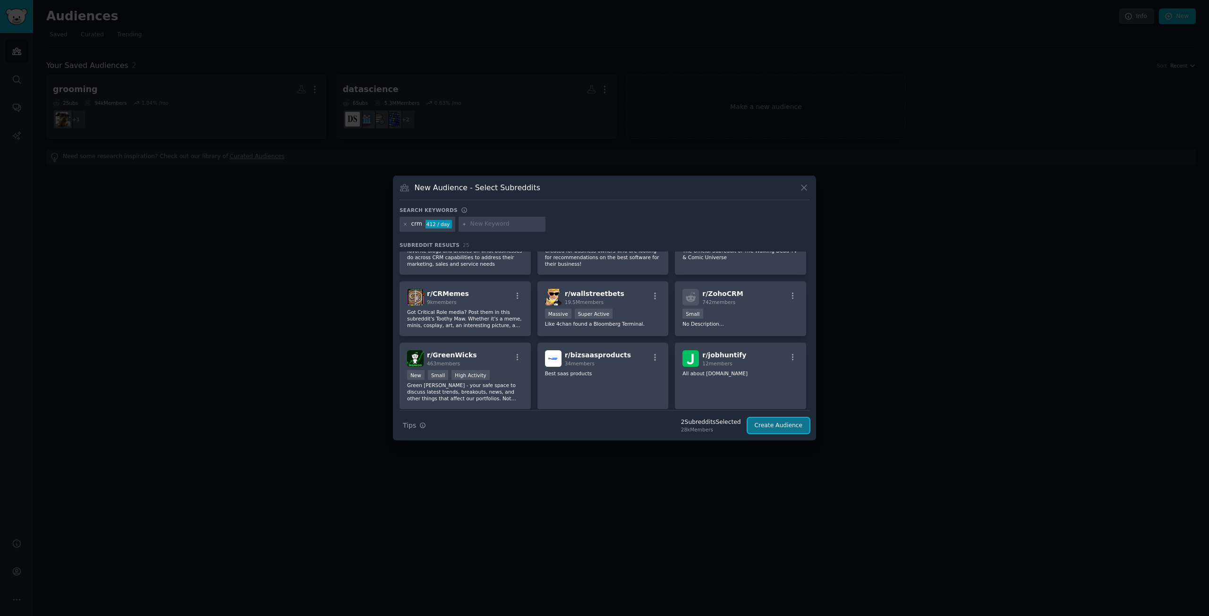
click at [794, 423] on button "Create Audience" at bounding box center [779, 426] width 62 height 16
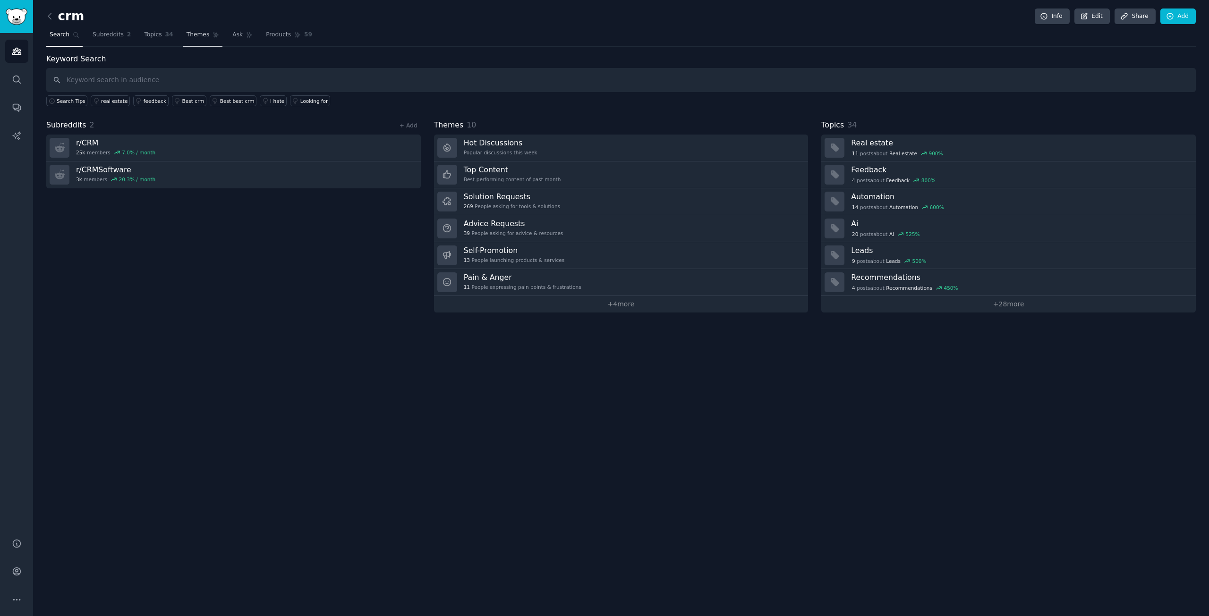
click at [193, 34] on span "Themes" at bounding box center [198, 35] width 23 height 8
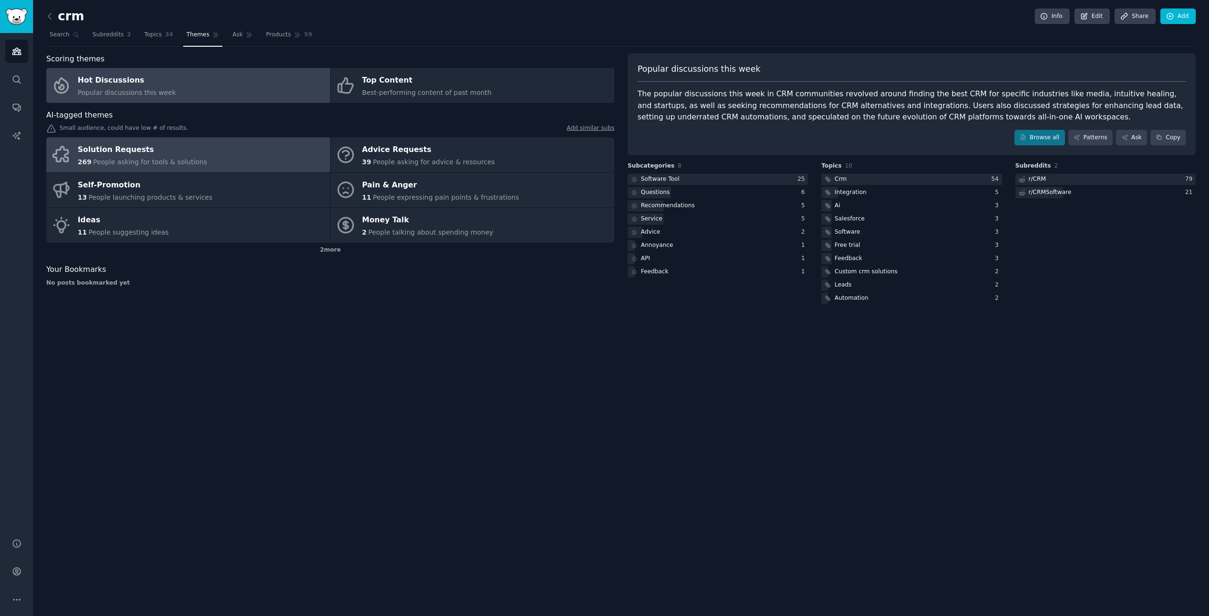
click at [236, 159] on link "Solution Requests 269 People asking for tools & solutions" at bounding box center [188, 154] width 284 height 35
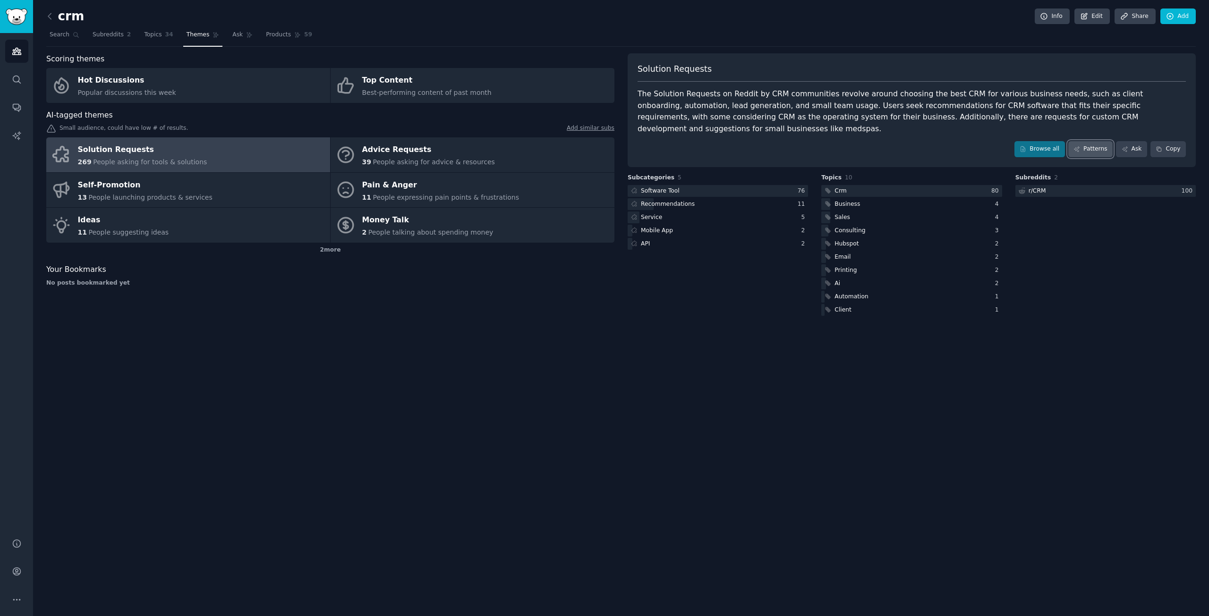
click at [1098, 141] on link "Patterns" at bounding box center [1090, 149] width 44 height 16
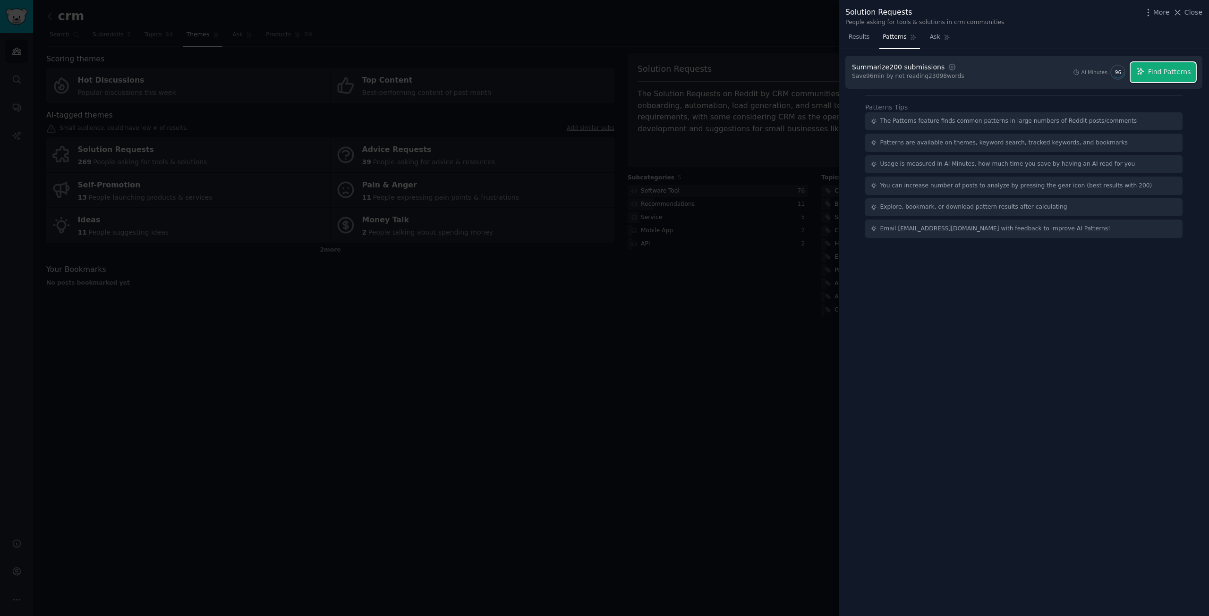
click at [1156, 77] on button "Find Patterns" at bounding box center [1162, 72] width 65 height 20
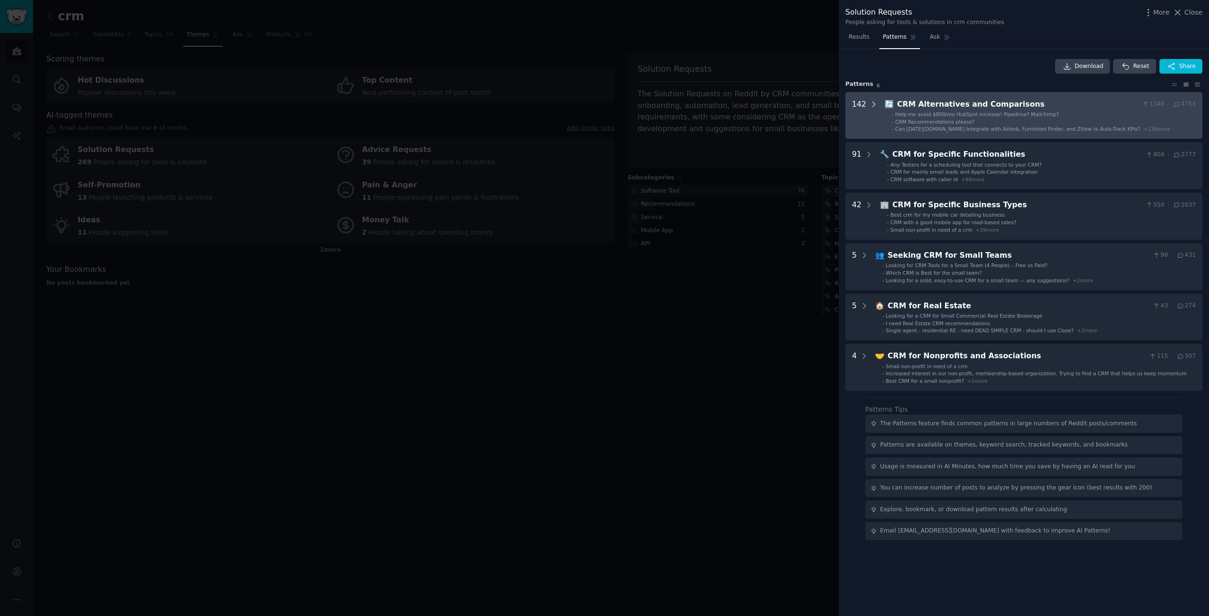
click at [874, 104] on icon at bounding box center [873, 104] width 8 height 8
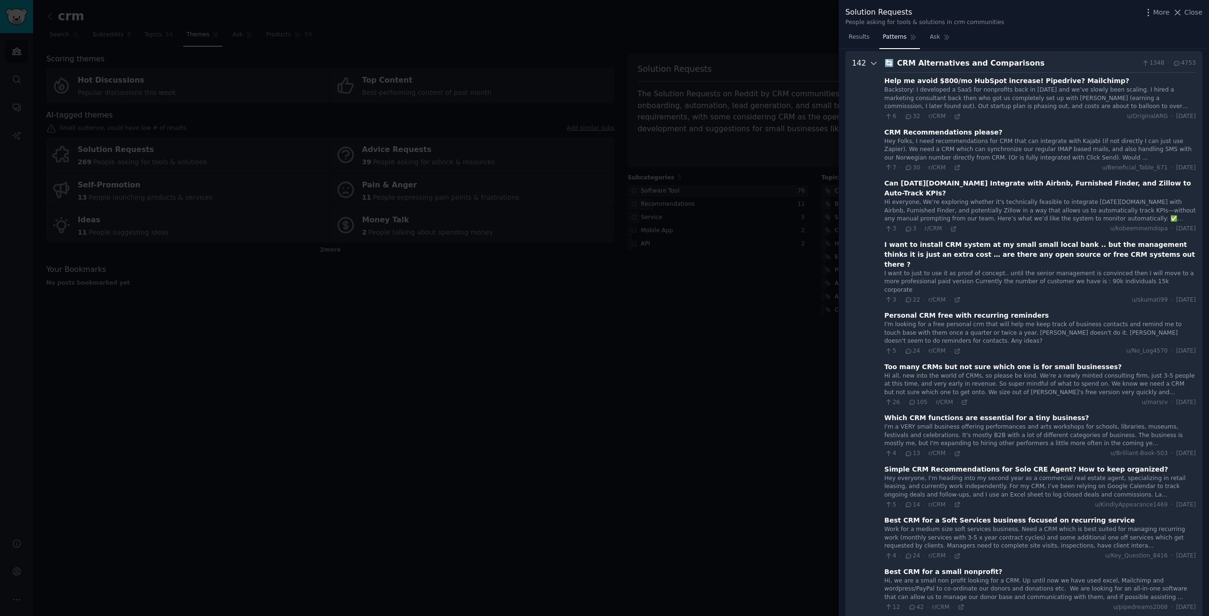
scroll to position [43, 0]
